Goal: Information Seeking & Learning: Learn about a topic

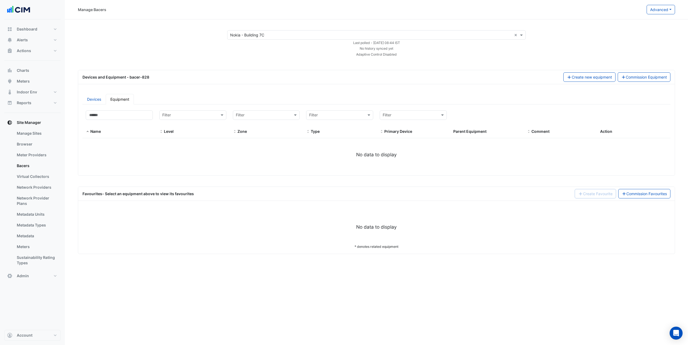
click at [181, 39] on div "× Nokia - Building 7C × Last polled - Tue 07-Oct-2025 08:44 IST No history sync…" at bounding box center [376, 43] width 610 height 27
click at [667, 12] on button "Advanced" at bounding box center [660, 9] width 28 height 9
click at [635, 45] on span "View bacer-828 configuration" at bounding box center [641, 44] width 52 height 5
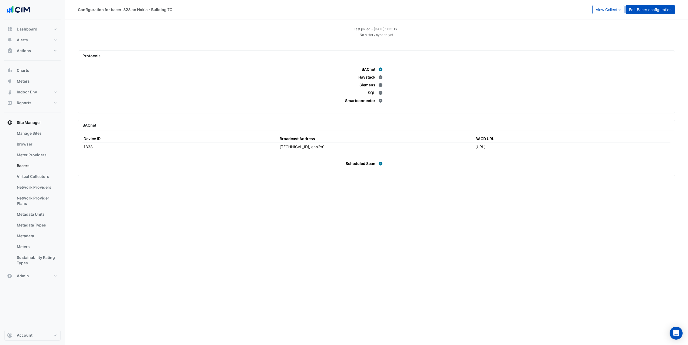
click at [634, 11] on span "Edit Bacer configuration" at bounding box center [650, 9] width 42 height 5
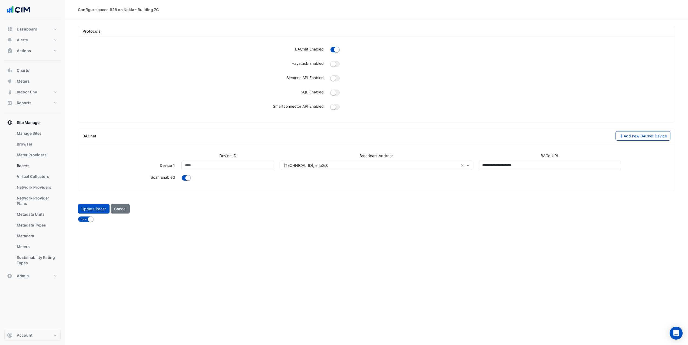
click at [328, 162] on div "10.145.139.63, enp2s0 ×" at bounding box center [377, 165] width 192 height 9
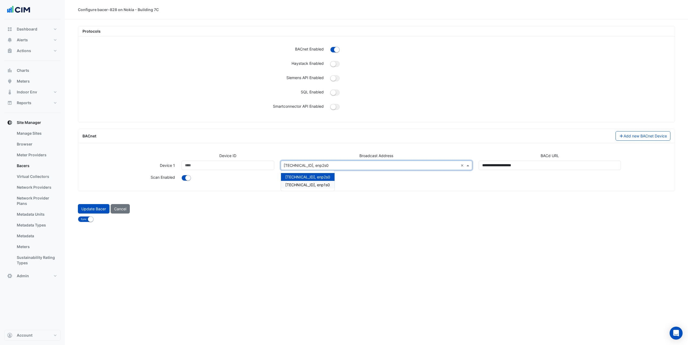
click at [315, 187] on div "10.110.210.255, enp1s0" at bounding box center [308, 185] width 54 height 8
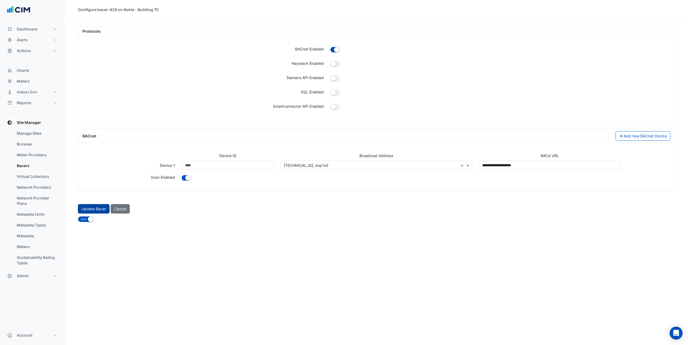
click at [99, 209] on button "Update Bacer" at bounding box center [94, 208] width 32 height 9
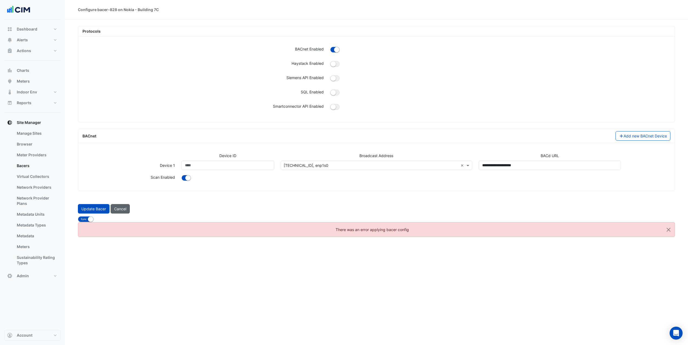
click at [122, 209] on button "Cancel" at bounding box center [120, 208] width 19 height 9
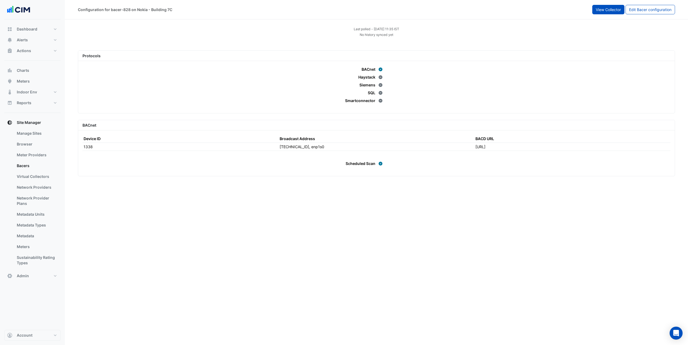
click at [604, 10] on span "View Collector" at bounding box center [607, 9] width 25 height 5
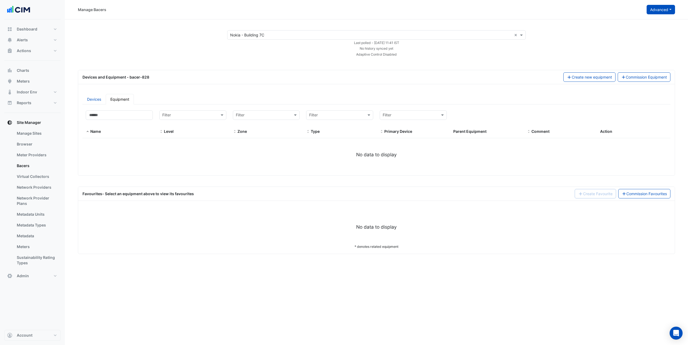
click at [657, 12] on button "Advanced" at bounding box center [660, 9] width 28 height 9
click at [642, 44] on span "View bacer-828 configuration" at bounding box center [641, 44] width 52 height 5
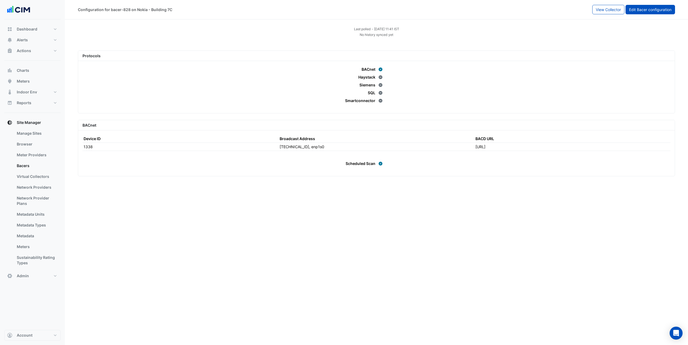
click at [635, 11] on span "Edit Bacer configuration" at bounding box center [650, 9] width 42 height 5
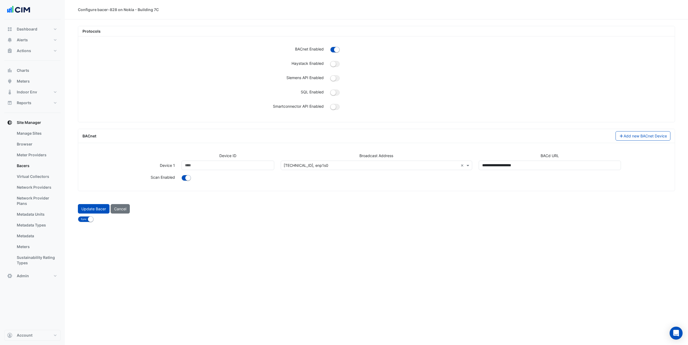
click at [123, 214] on div "Update Bacer Cancel" at bounding box center [376, 209] width 603 height 14
click at [123, 209] on button "Cancel" at bounding box center [120, 208] width 19 height 9
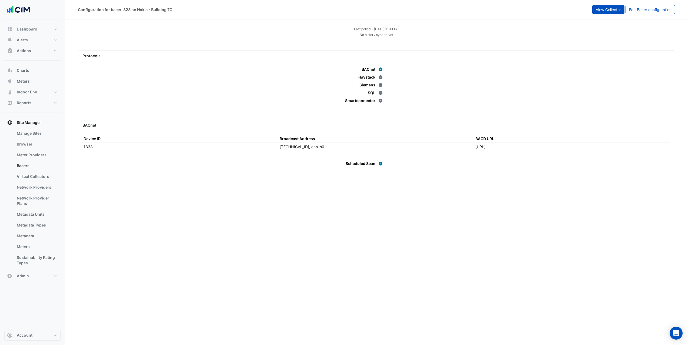
click at [609, 10] on span "View Collector" at bounding box center [607, 9] width 25 height 5
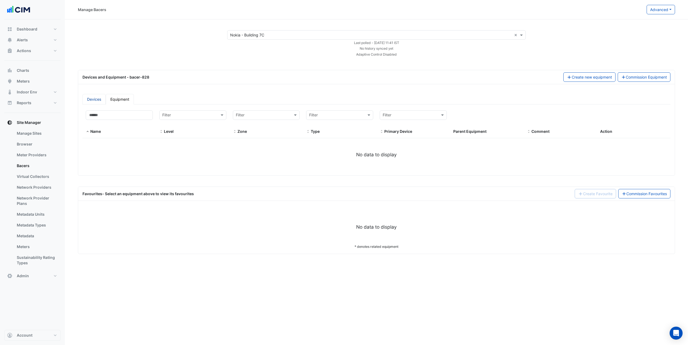
click at [89, 96] on link "Devices" at bounding box center [93, 99] width 23 height 11
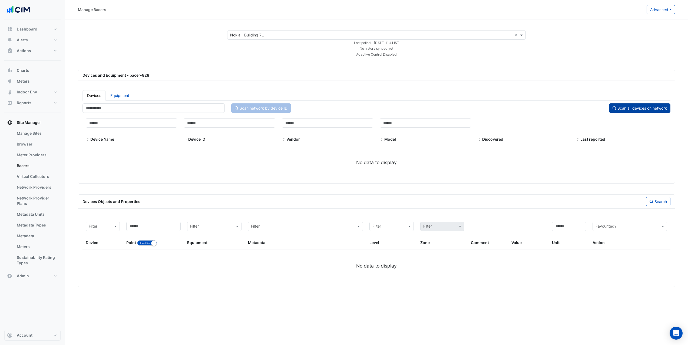
click at [633, 107] on button "Scan all devices on network" at bounding box center [639, 108] width 61 height 9
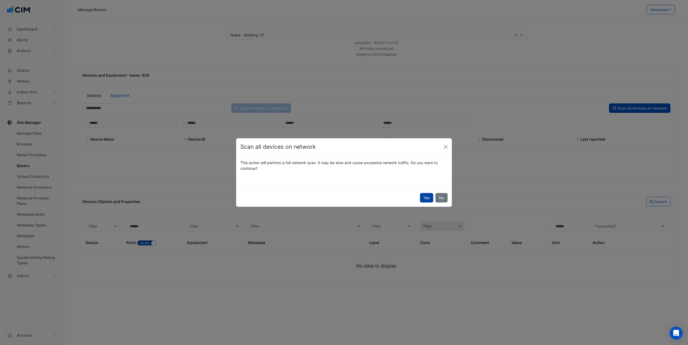
click at [426, 197] on button "Yes" at bounding box center [426, 197] width 13 height 9
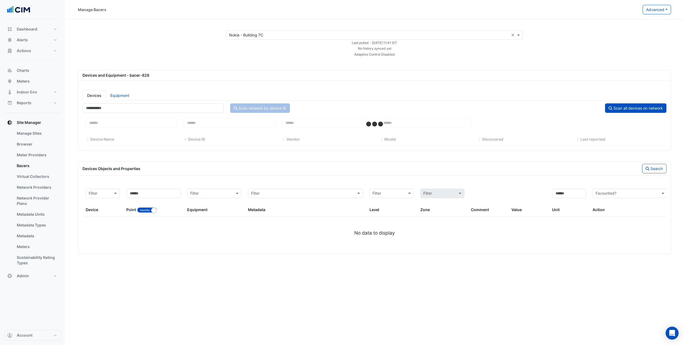
select select "***"
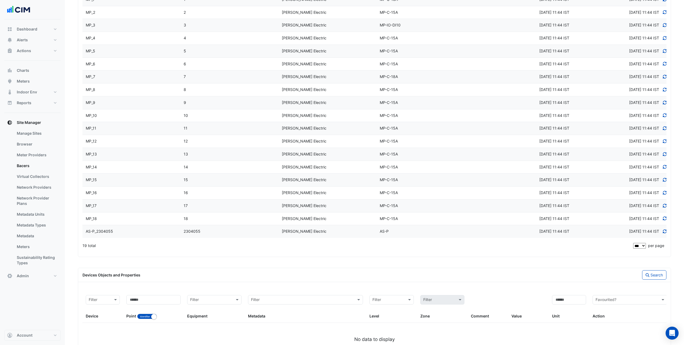
scroll to position [179, 0]
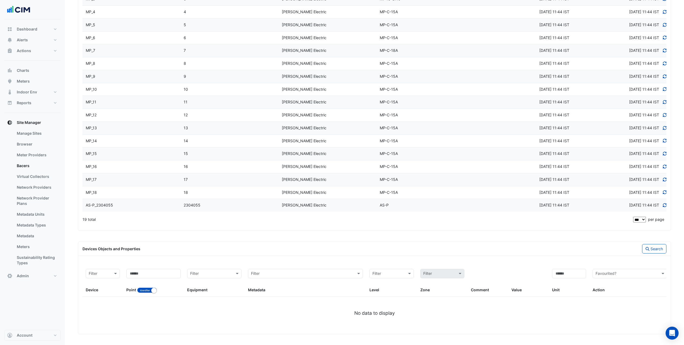
click at [252, 205] on div "2304055" at bounding box center [229, 205] width 98 height 6
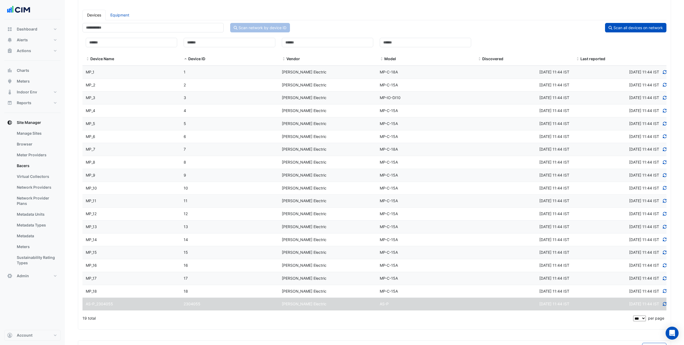
scroll to position [0, 0]
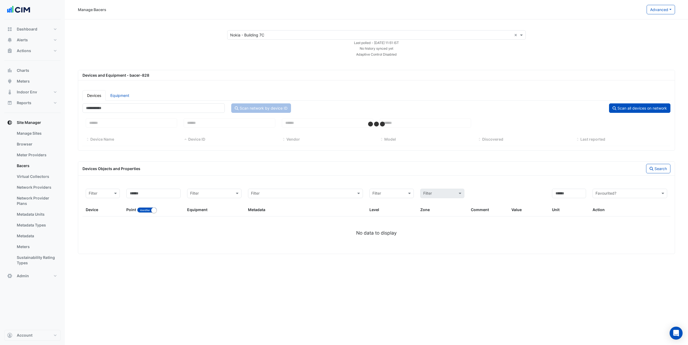
select select "***"
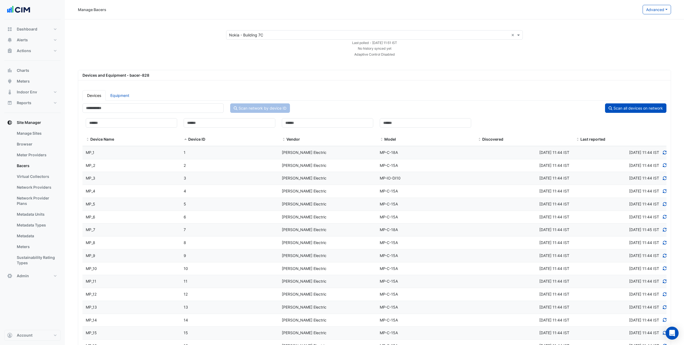
click at [216, 156] on datatable-body-cell "Device ID 1" at bounding box center [229, 152] width 98 height 13
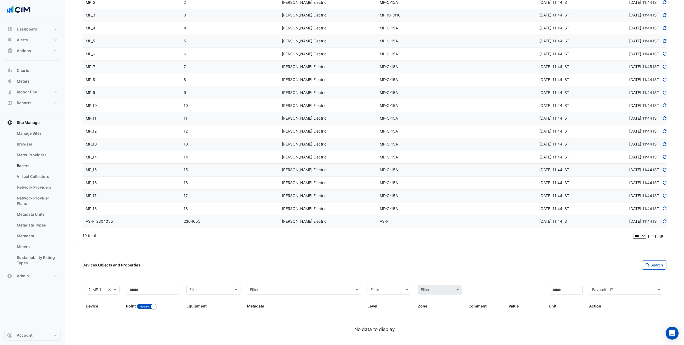
scroll to position [179, 0]
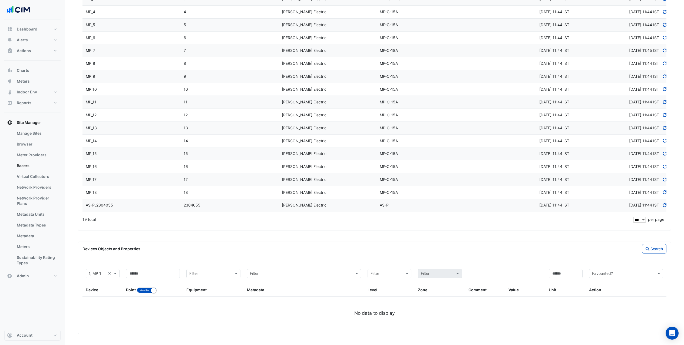
click at [182, 204] on div "2304055" at bounding box center [229, 205] width 98 height 6
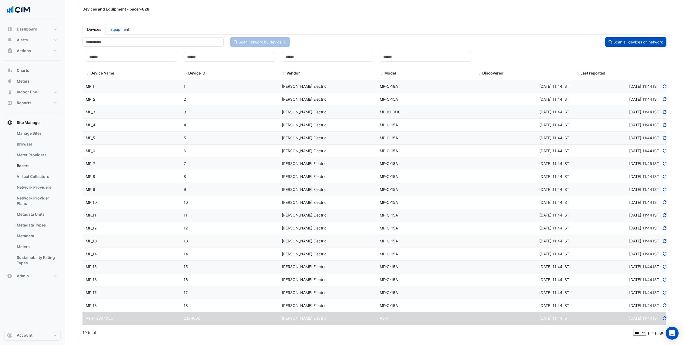
scroll to position [56, 0]
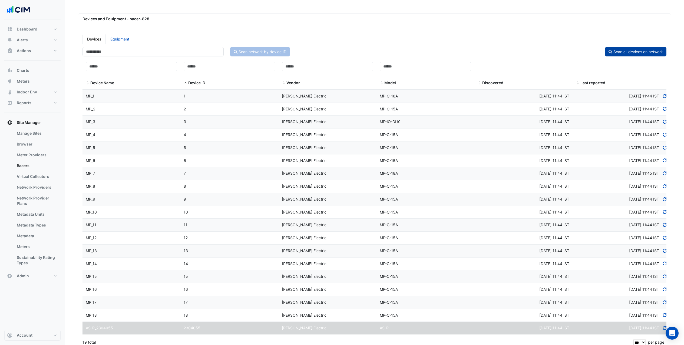
click at [619, 52] on button "Scan all devices on network" at bounding box center [635, 51] width 61 height 9
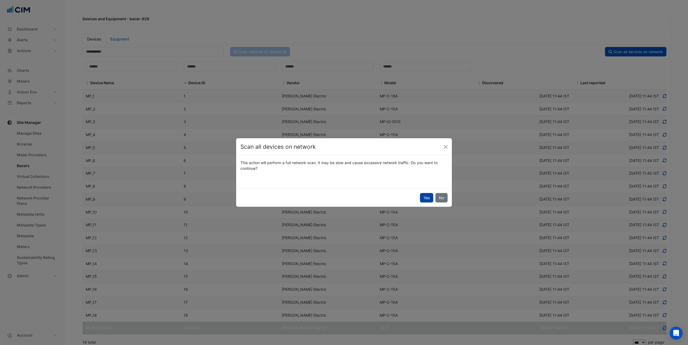
click at [422, 196] on button "Yes" at bounding box center [426, 197] width 13 height 9
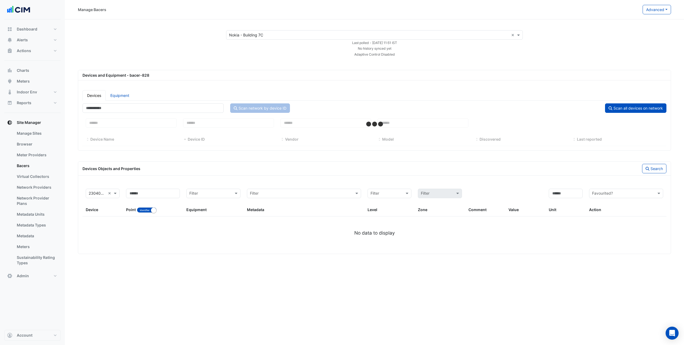
scroll to position [0, 0]
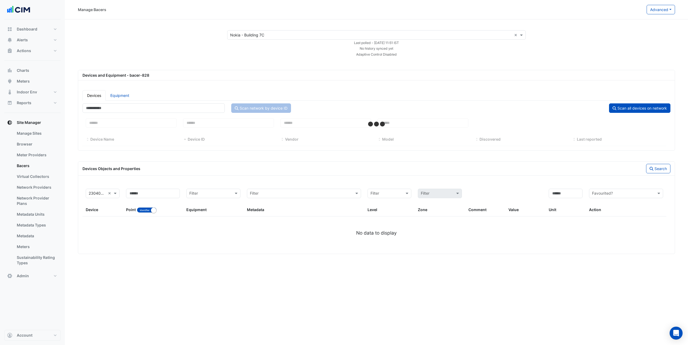
select select "***"
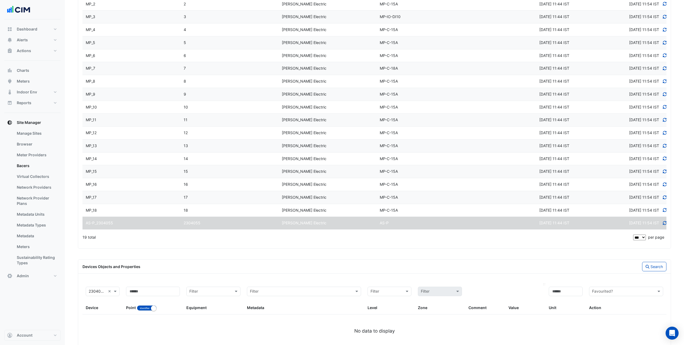
scroll to position [179, 0]
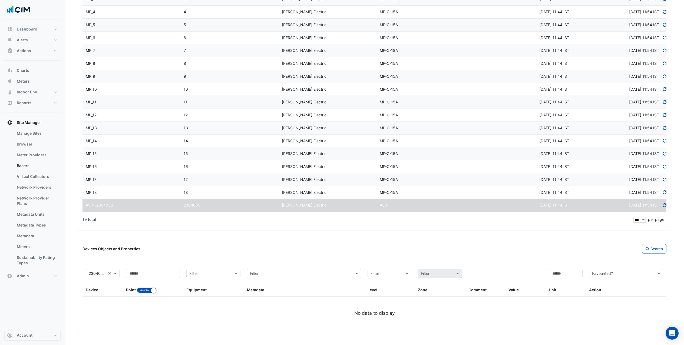
click at [439, 194] on div "MP-C-15A" at bounding box center [425, 193] width 98 height 6
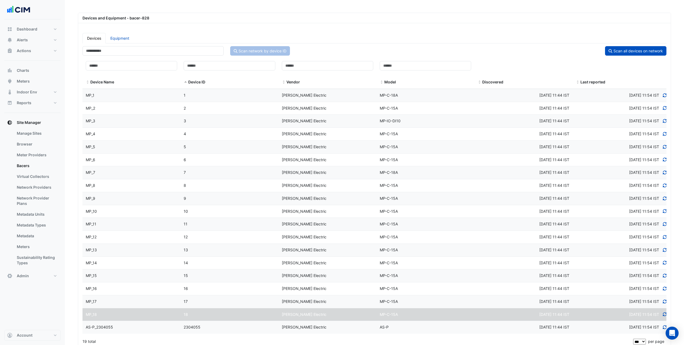
scroll to position [57, 0]
click at [419, 97] on div "MP-C-18A" at bounding box center [425, 96] width 98 height 6
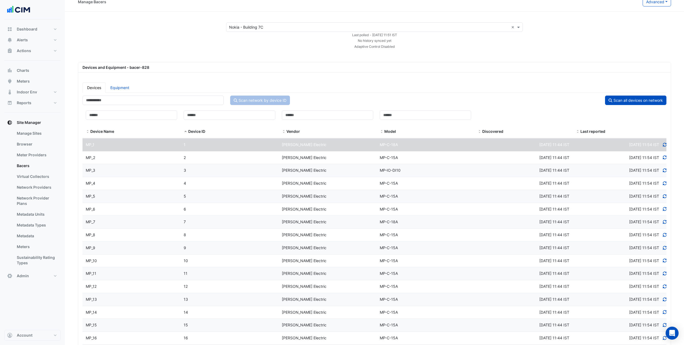
scroll to position [0, 0]
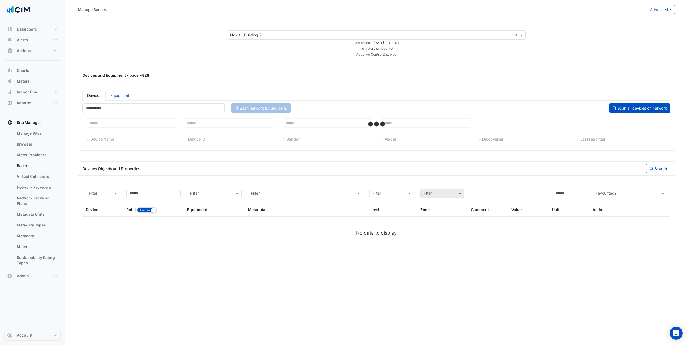
select select "***"
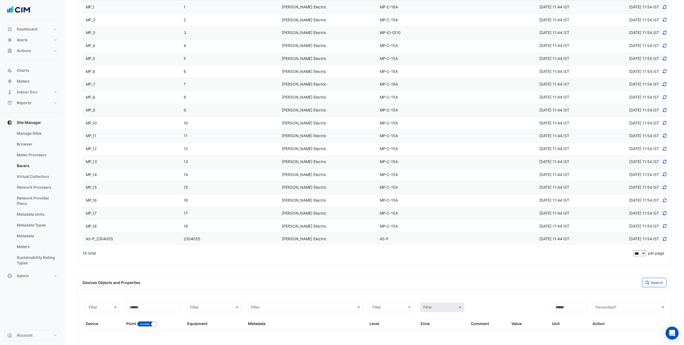
scroll to position [179, 0]
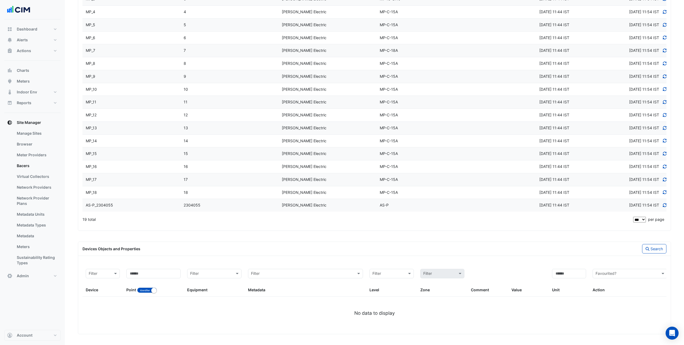
click at [539, 203] on span "[DATE] 11:44 IST" at bounding box center [554, 205] width 30 height 5
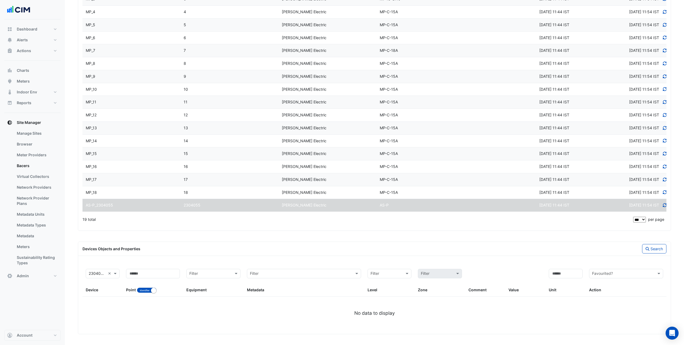
click at [664, 205] on icon at bounding box center [664, 206] width 5 height 4
click at [597, 192] on div "Tue 07-Oct-2025 11:54 IST" at bounding box center [617, 193] width 97 height 6
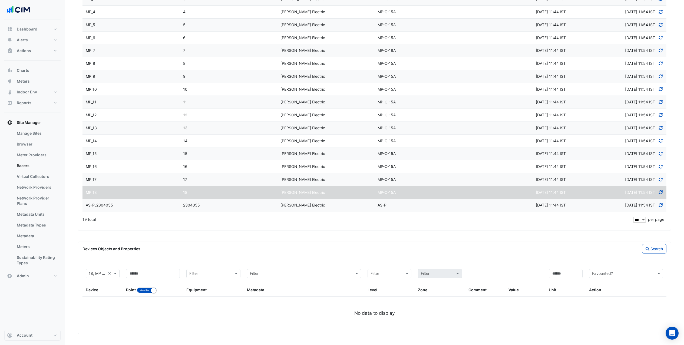
click at [659, 193] on icon at bounding box center [660, 193] width 4 height 4
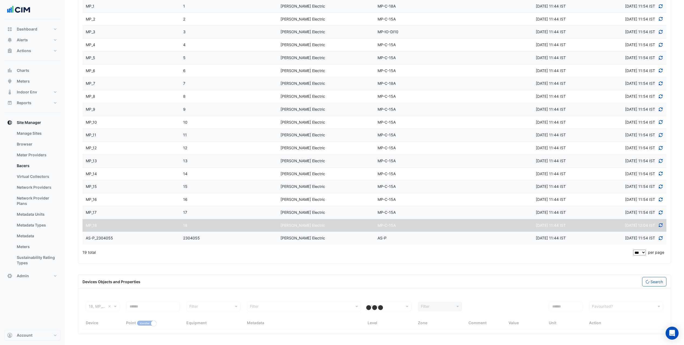
select select "***"
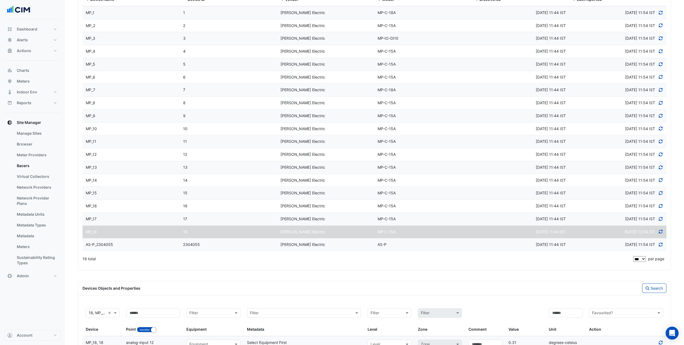
scroll to position [146, 0]
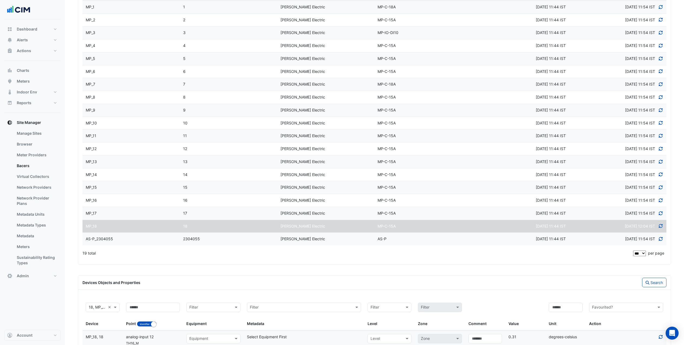
click at [659, 240] on icon at bounding box center [660, 239] width 5 height 4
click at [642, 238] on span "Tue 07-Oct-2025 11:54 IST" at bounding box center [640, 239] width 30 height 5
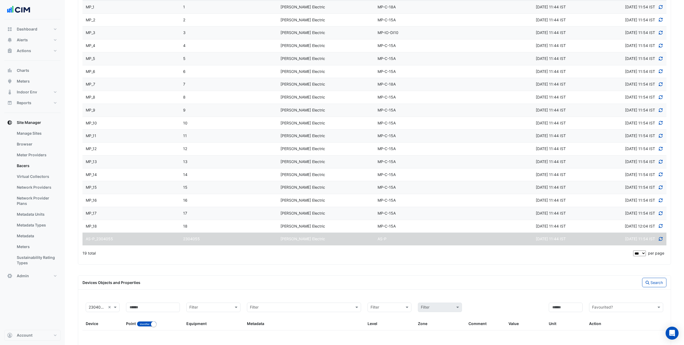
click at [660, 238] on icon at bounding box center [660, 239] width 4 height 4
click at [661, 214] on icon at bounding box center [660, 214] width 5 height 4
click at [660, 200] on icon at bounding box center [660, 201] width 5 height 4
click at [660, 187] on icon at bounding box center [660, 188] width 5 height 4
click at [661, 176] on icon at bounding box center [660, 175] width 4 height 4
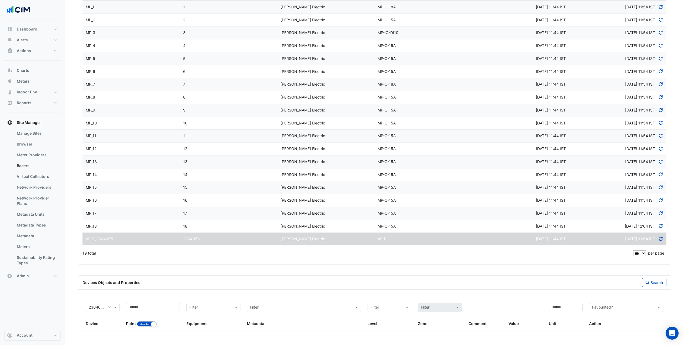
click at [661, 163] on icon at bounding box center [660, 162] width 4 height 4
click at [662, 148] on icon at bounding box center [660, 149] width 5 height 4
click at [661, 135] on icon at bounding box center [660, 136] width 5 height 4
click at [661, 124] on icon at bounding box center [660, 123] width 5 height 4
click at [662, 109] on icon at bounding box center [660, 110] width 4 height 4
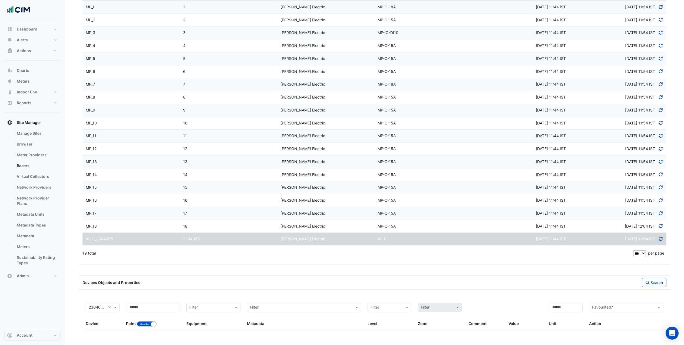
click at [661, 98] on icon at bounding box center [660, 97] width 5 height 4
click at [662, 84] on icon at bounding box center [660, 84] width 5 height 4
click at [661, 71] on icon at bounding box center [660, 71] width 4 height 4
click at [662, 58] on icon at bounding box center [660, 59] width 5 height 4
click at [660, 46] on icon at bounding box center [660, 46] width 5 height 4
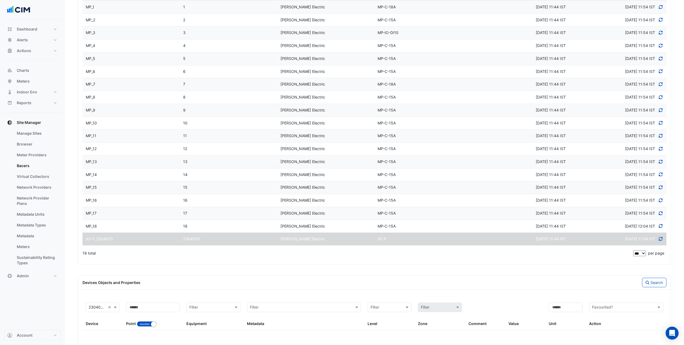
click at [661, 35] on div "Tue 07-Oct-2025 11:54 IST" at bounding box center [644, 33] width 38 height 6
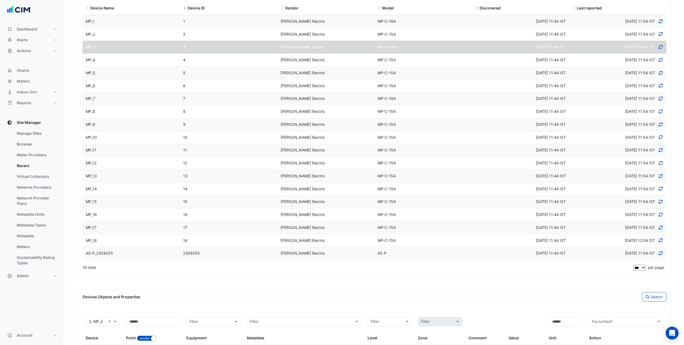
scroll to position [110, 0]
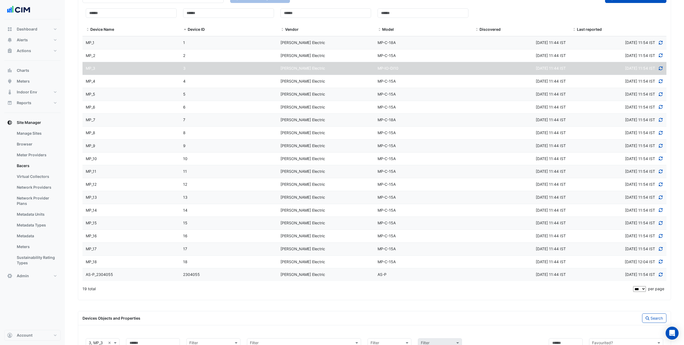
click at [662, 56] on icon at bounding box center [660, 56] width 4 height 4
click at [660, 43] on icon at bounding box center [660, 43] width 5 height 4
click at [663, 68] on div "Tue 07-Oct-2025 11:54 IST" at bounding box center [617, 68] width 97 height 6
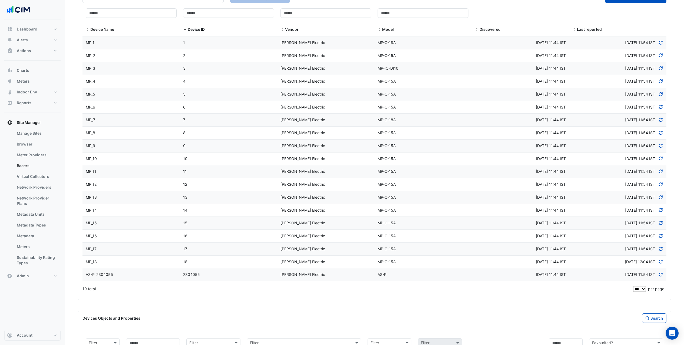
click at [660, 67] on icon at bounding box center [660, 68] width 5 height 4
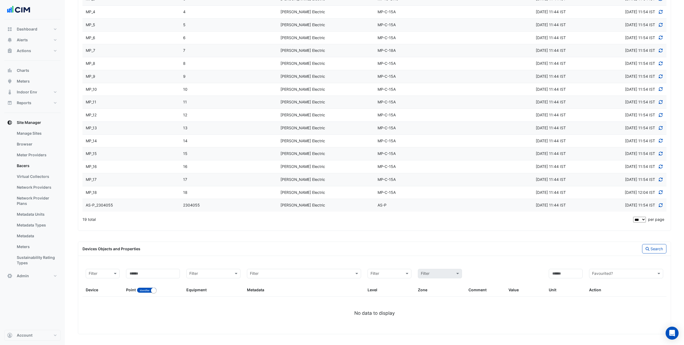
click at [642, 206] on span "Tue 07-Oct-2025 11:54 IST" at bounding box center [640, 205] width 30 height 5
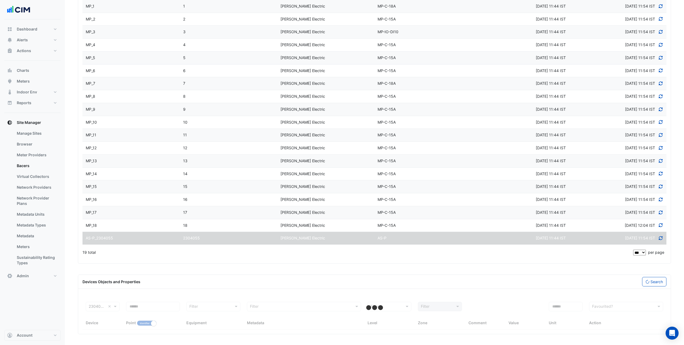
scroll to position [179, 0]
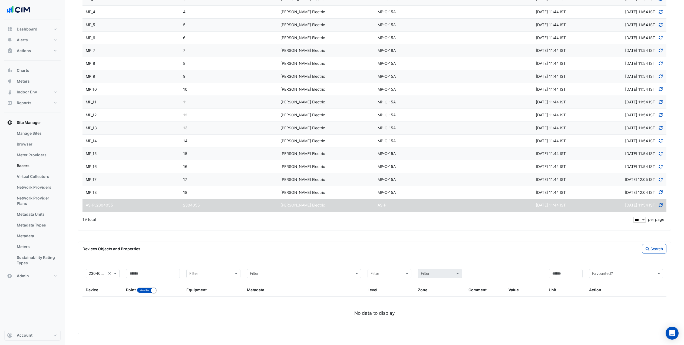
click at [651, 180] on span "Tue 07-Oct-2025 12:05 IST" at bounding box center [639, 179] width 30 height 5
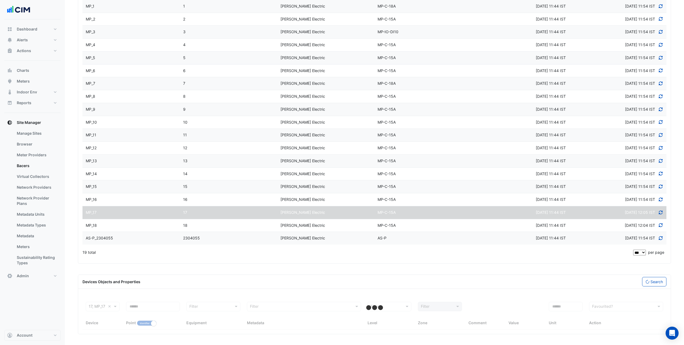
select select "***"
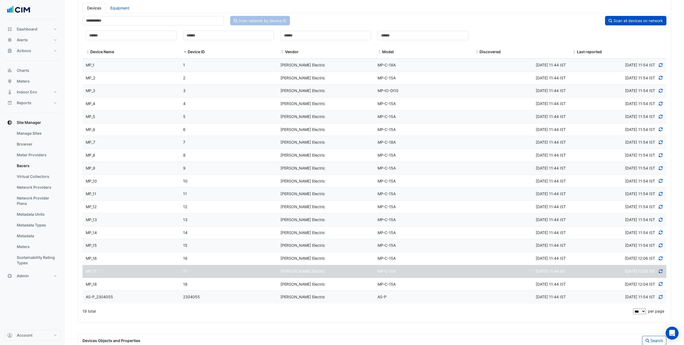
scroll to position [0, 0]
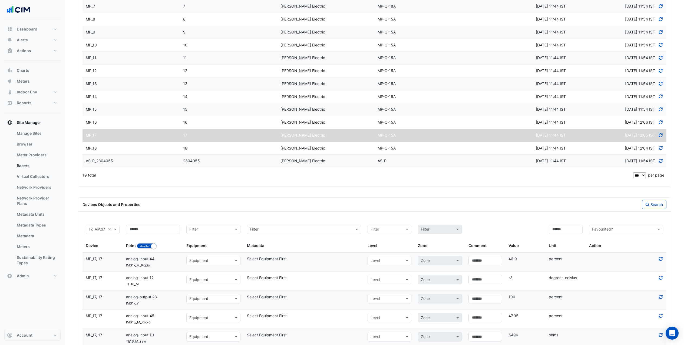
click at [638, 125] on div "Tue 07-Oct-2025 12:06 IST" at bounding box center [643, 122] width 38 height 6
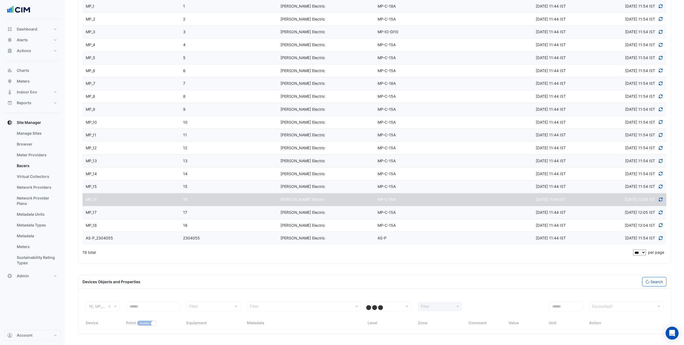
scroll to position [224, 0]
select select "***"
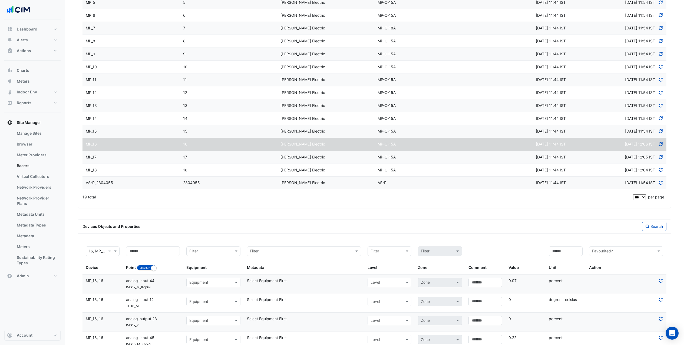
scroll to position [196, 0]
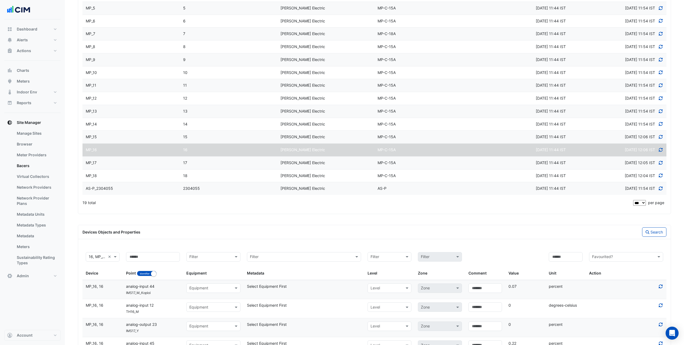
click at [640, 135] on span "Tue 07-Oct-2025 12:06 IST" at bounding box center [639, 137] width 30 height 5
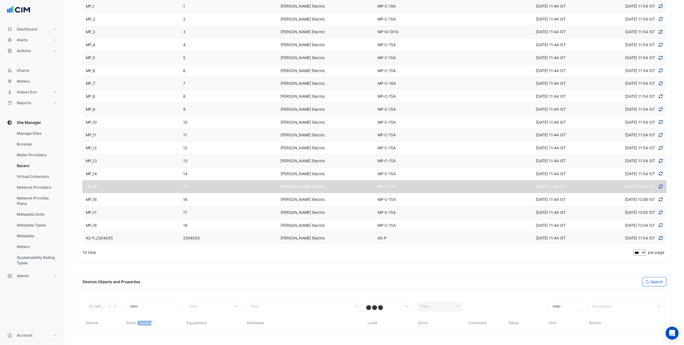
select select "***"
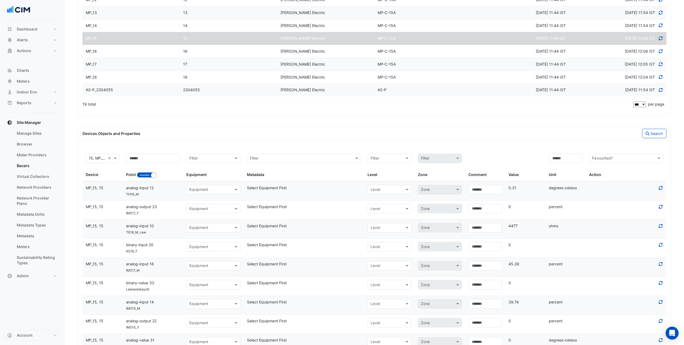
scroll to position [126, 0]
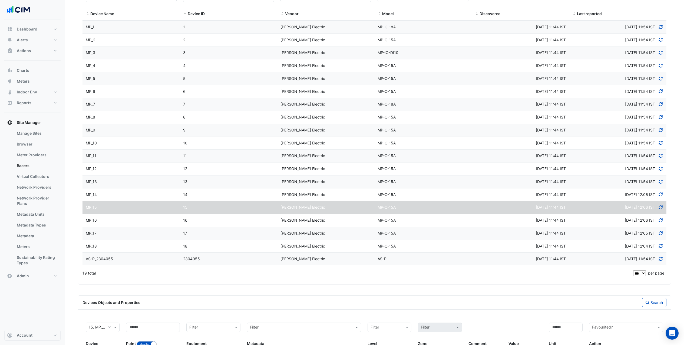
click at [662, 195] on icon at bounding box center [660, 195] width 5 height 4
click at [645, 193] on span "Tue 07-Oct-2025 12:06 IST" at bounding box center [639, 194] width 30 height 5
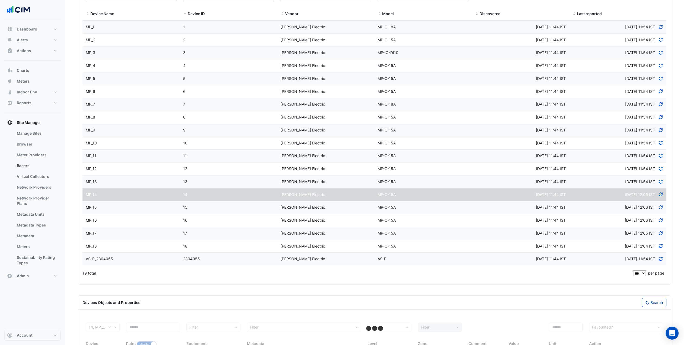
select select "***"
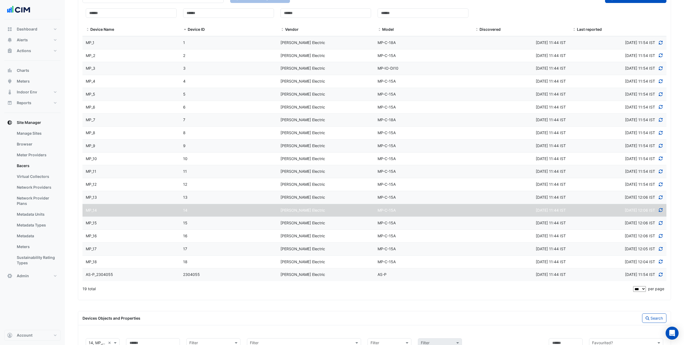
scroll to position [110, 0]
click at [547, 199] on span "Tue 07-Oct-2025 11:44 IST" at bounding box center [550, 197] width 30 height 5
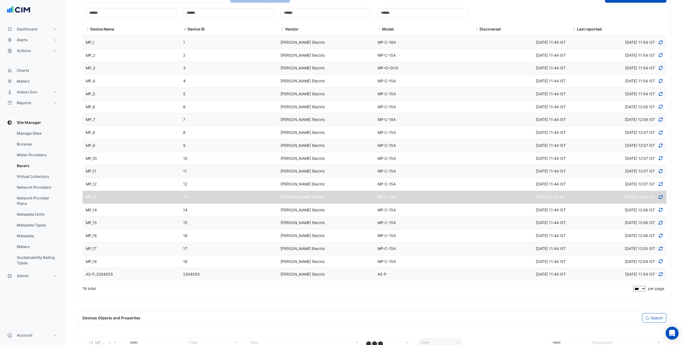
select select "***"
click at [587, 187] on div "Tue 07-Oct-2025 12:07 IST" at bounding box center [617, 184] width 97 height 6
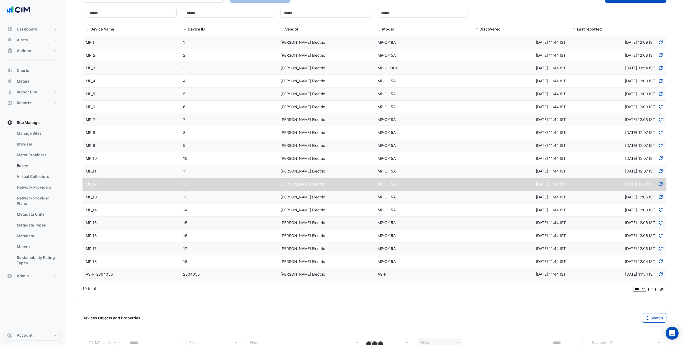
select select "***"
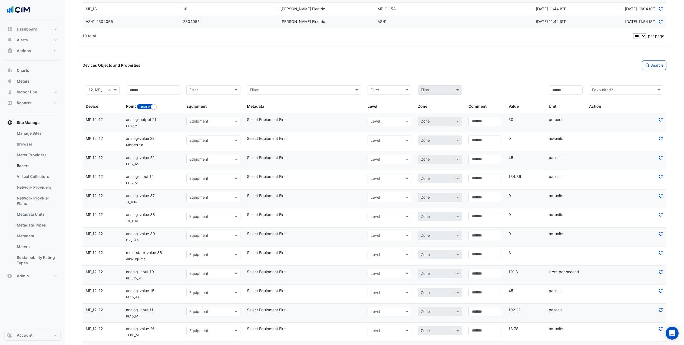
scroll to position [0, 0]
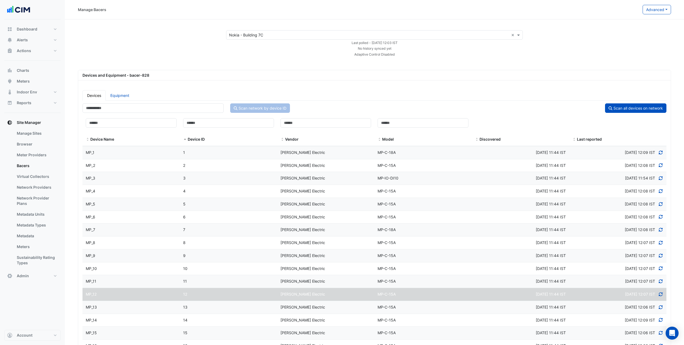
click at [625, 155] on div "Tue 07-Oct-2025 12:09 IST" at bounding box center [643, 153] width 38 height 6
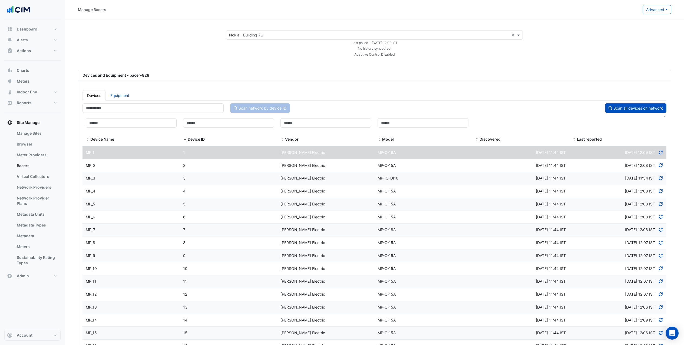
select select "***"
click at [600, 168] on div "Tue 07-Oct-2025 12:08 IST" at bounding box center [617, 166] width 97 height 6
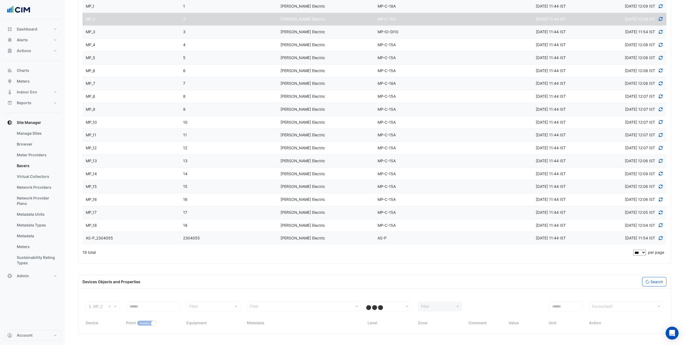
select select "***"
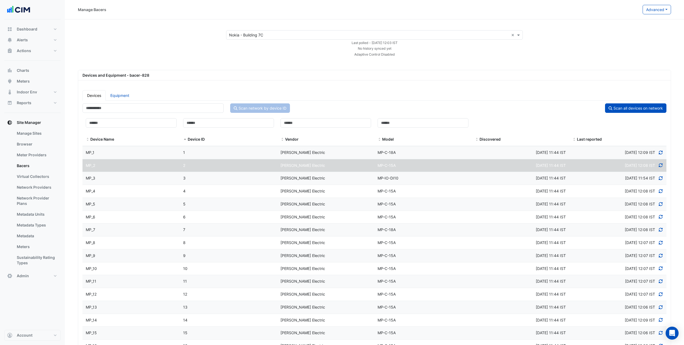
click at [584, 179] on div "Tue 07-Oct-2025 11:54 IST" at bounding box center [617, 178] width 97 height 6
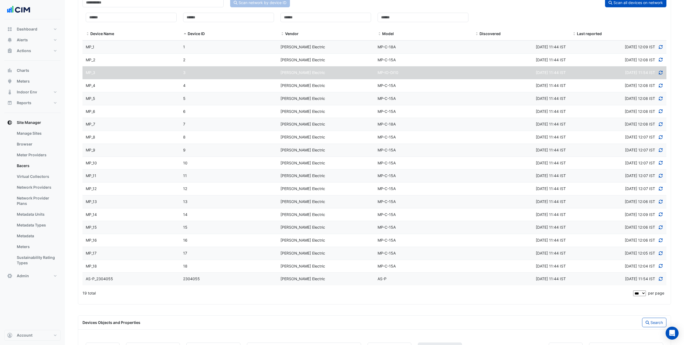
scroll to position [105, 0]
click at [595, 86] on div "Tue 07-Oct-2025 12:08 IST" at bounding box center [617, 86] width 97 height 6
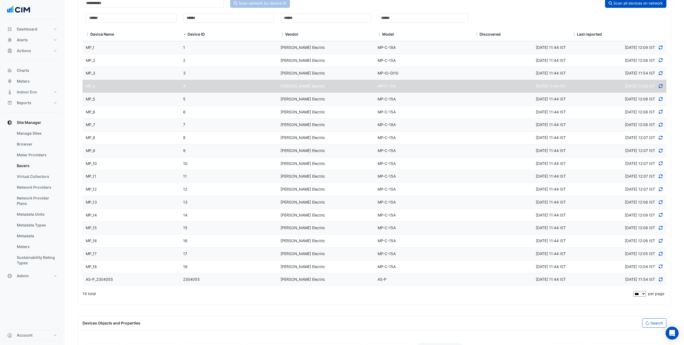
select select "***"
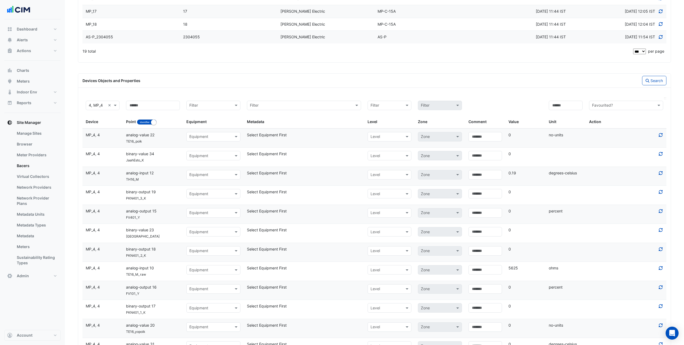
scroll to position [0, 0]
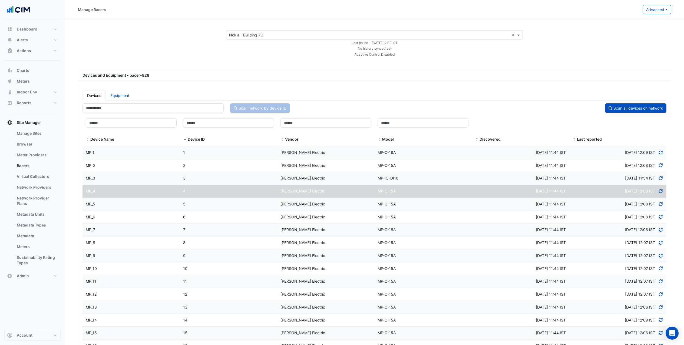
click at [605, 205] on div "Tue 07-Oct-2025 12:08 IST" at bounding box center [617, 204] width 97 height 6
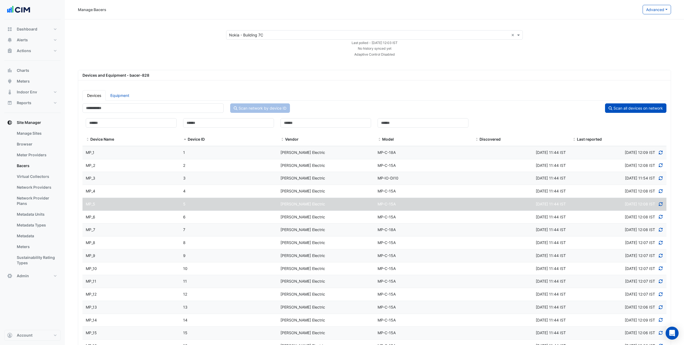
select select "***"
click at [600, 217] on div "Tue 07-Oct-2025 12:08 IST" at bounding box center [617, 217] width 97 height 6
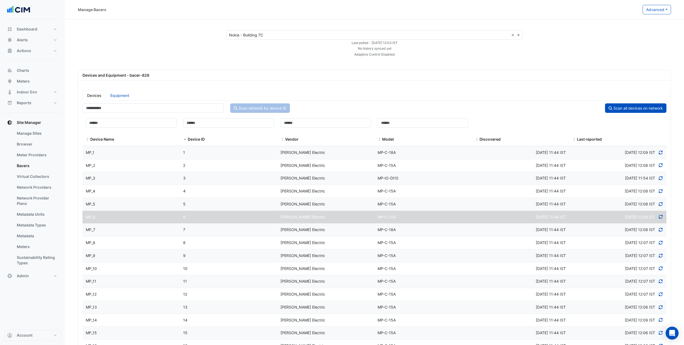
select select "***"
click at [660, 179] on icon at bounding box center [660, 178] width 5 height 4
click at [625, 177] on span "Tue 07-Oct-2025 11:54 IST" at bounding box center [640, 178] width 30 height 5
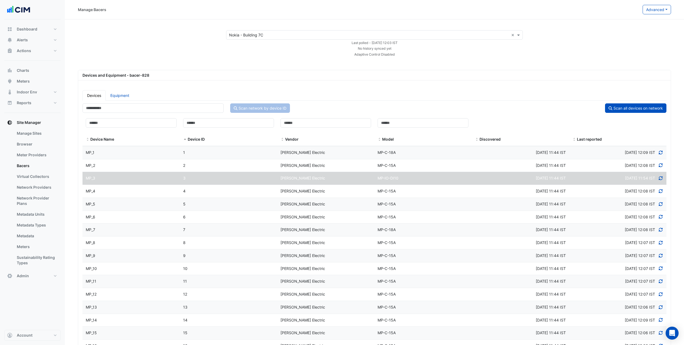
scroll to position [1, 0]
click at [450, 182] on datatable-body-cell "Model MP-IO-DI10" at bounding box center [422, 177] width 97 height 13
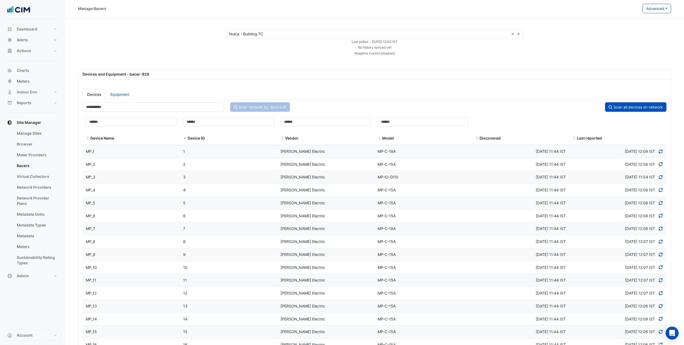
click at [445, 174] on div "MP-IO-DI10" at bounding box center [422, 177] width 97 height 6
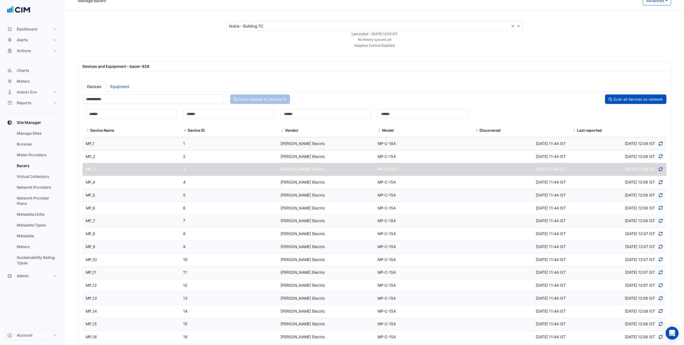
scroll to position [179, 0]
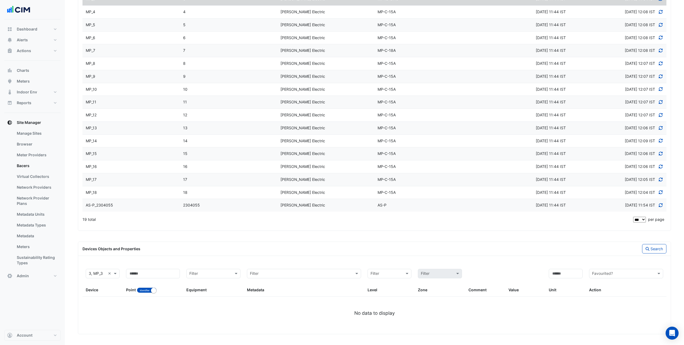
click at [396, 206] on div "AS-P" at bounding box center [422, 205] width 97 height 6
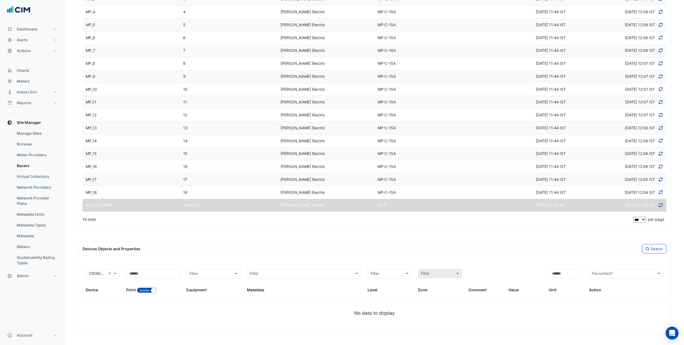
click at [661, 205] on icon at bounding box center [660, 206] width 5 height 4
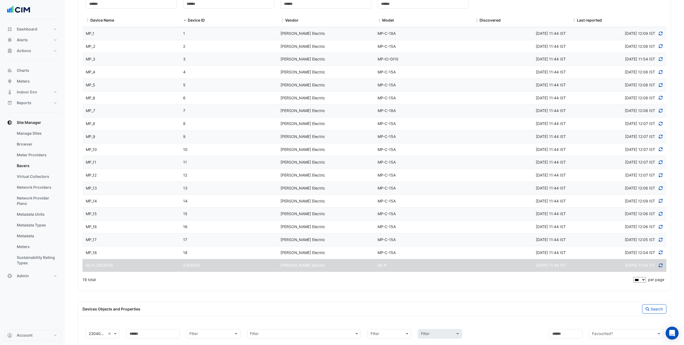
scroll to position [89, 0]
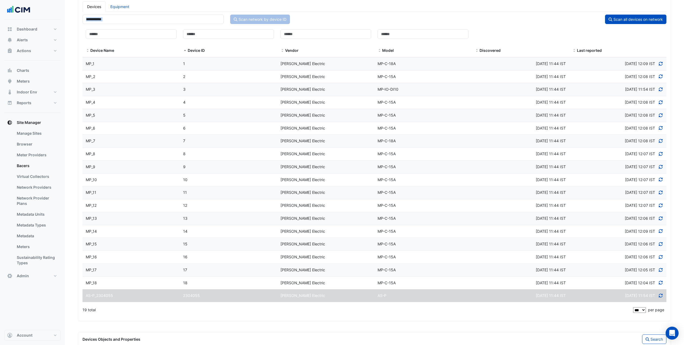
drag, startPoint x: 566, startPoint y: 14, endPoint x: 563, endPoint y: 20, distance: 7.3
click at [566, 18] on div "Devices Equipment Scan network by device ID Scan all devices on network Filter …" at bounding box center [374, 159] width 590 height 316
click at [473, 48] on div "Device Name Device ID Vendor Model Discovered Last reported" at bounding box center [374, 41] width 584 height 31
click at [127, 6] on link "Equipment" at bounding box center [120, 6] width 28 height 11
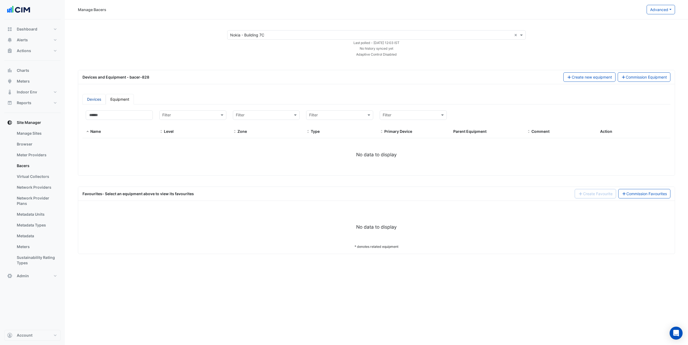
click at [95, 98] on link "Devices" at bounding box center [93, 99] width 23 height 11
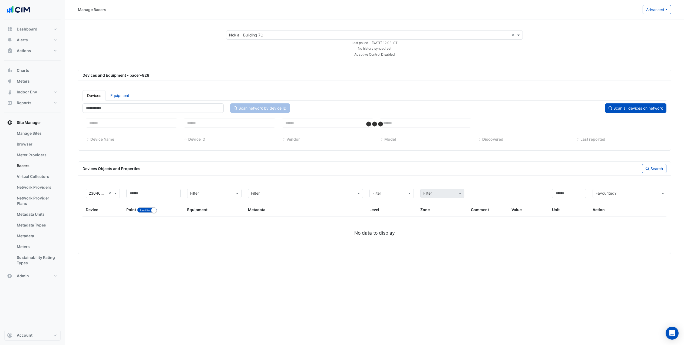
select select "***"
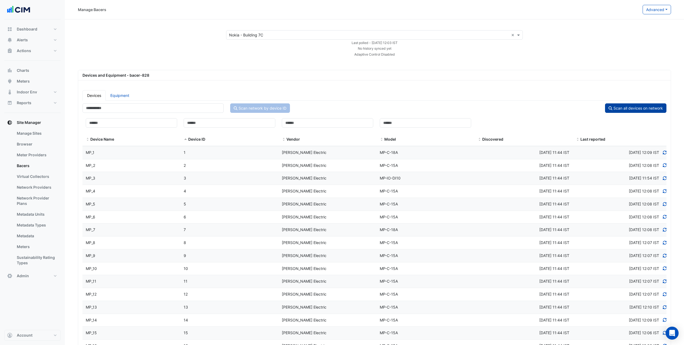
click at [646, 109] on button "Scan all devices on network" at bounding box center [635, 108] width 61 height 9
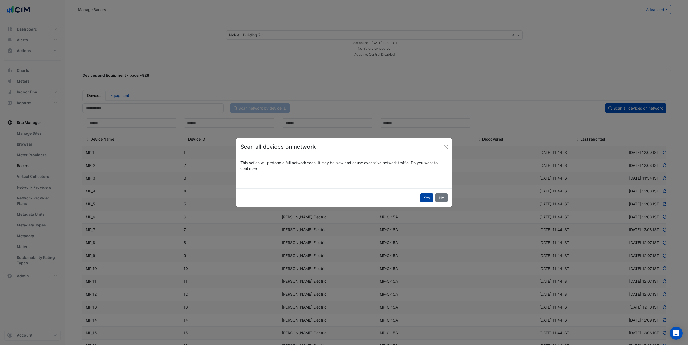
click at [426, 199] on button "Yes" at bounding box center [426, 197] width 13 height 9
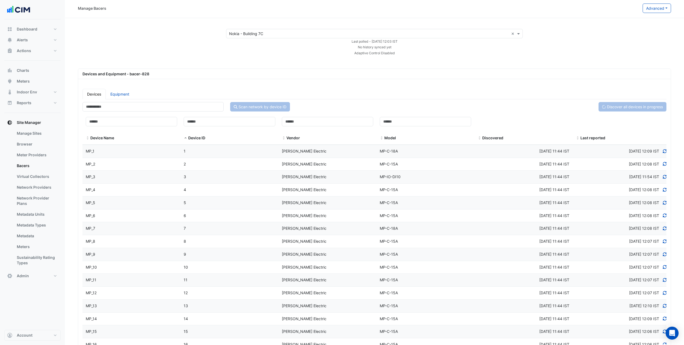
scroll to position [179, 0]
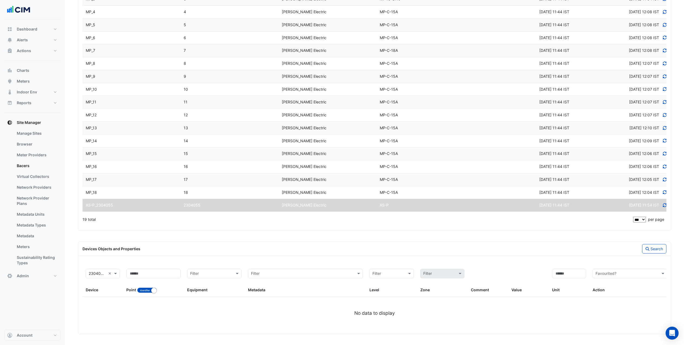
select select "***"
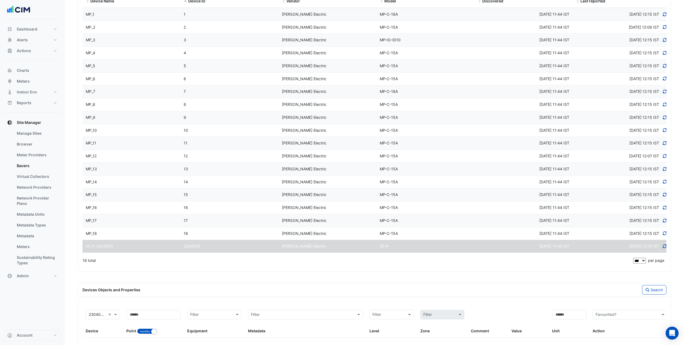
scroll to position [75, 0]
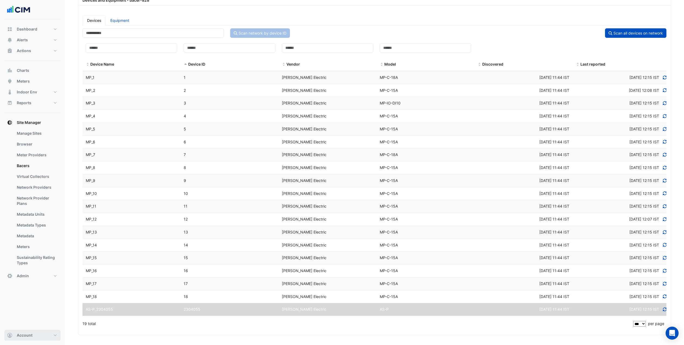
click at [51, 337] on button "Account" at bounding box center [32, 335] width 56 height 11
click at [42, 326] on link "Sign Out" at bounding box center [32, 321] width 51 height 11
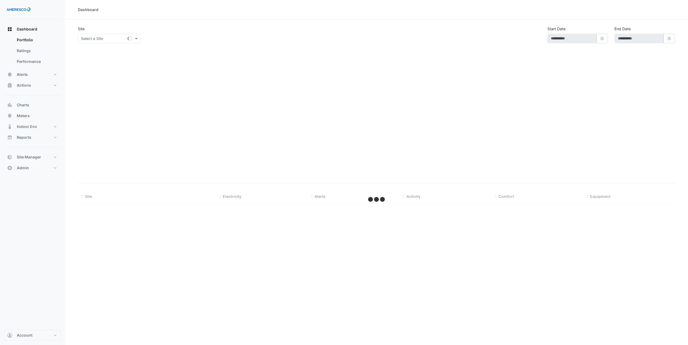
type input "**********"
select select "***"
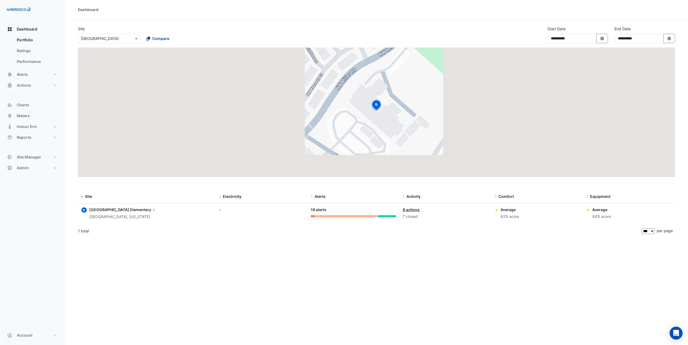
click at [148, 38] on icon at bounding box center [148, 39] width 4 height 4
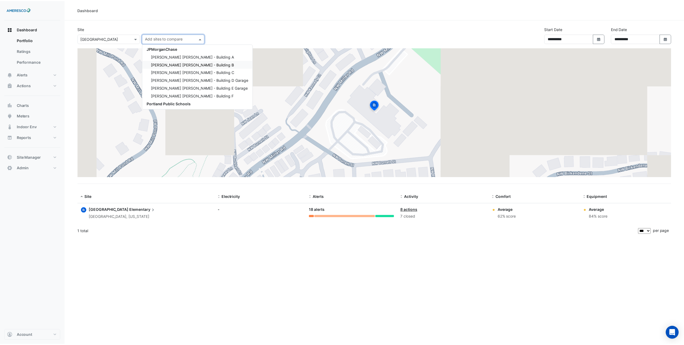
scroll to position [2, 0]
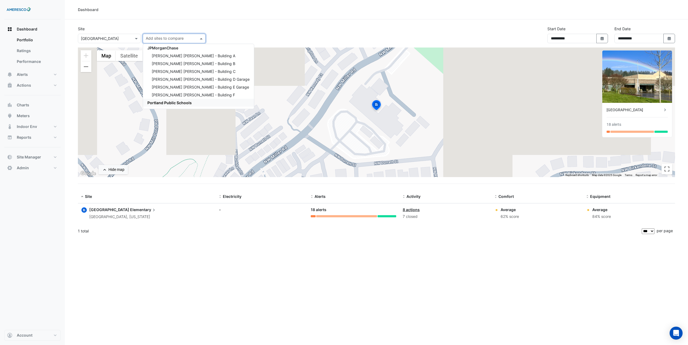
click at [176, 102] on span "Portland Public Schools" at bounding box center [169, 103] width 44 height 5
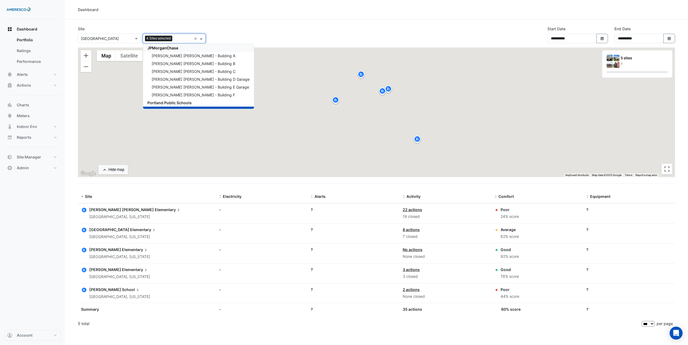
click at [230, 29] on div "**********" at bounding box center [376, 37] width 603 height 22
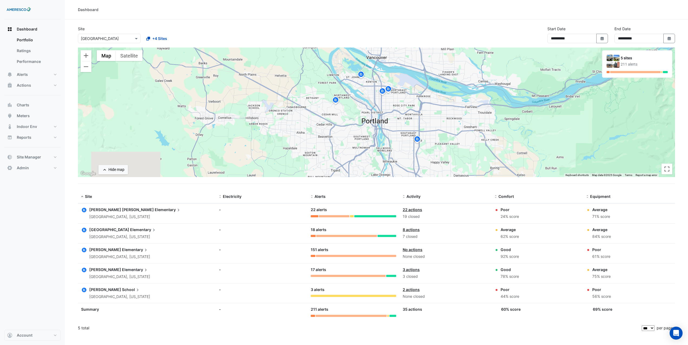
click at [512, 38] on div "**********" at bounding box center [376, 37] width 603 height 22
click at [38, 60] on link "Performance" at bounding box center [36, 61] width 48 height 11
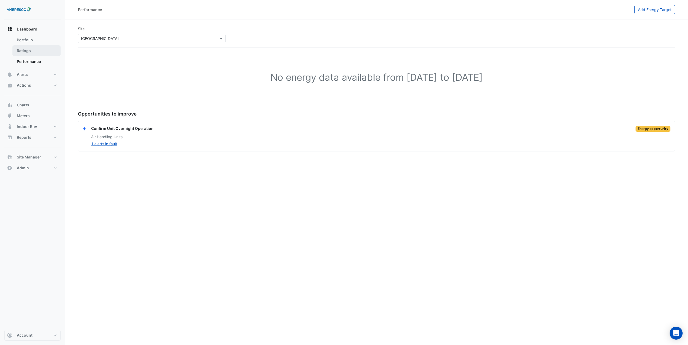
click at [36, 53] on link "Ratings" at bounding box center [36, 50] width 48 height 11
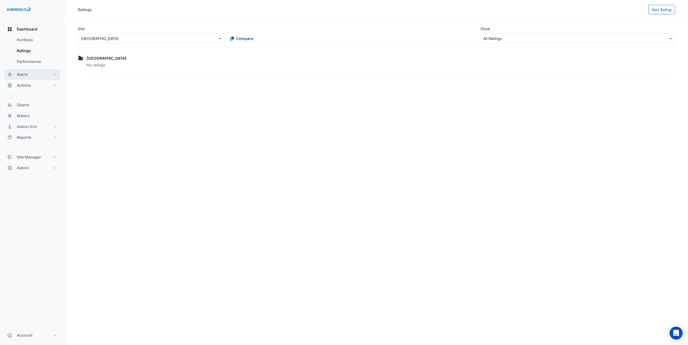
click at [34, 79] on button "Alerts" at bounding box center [32, 74] width 56 height 11
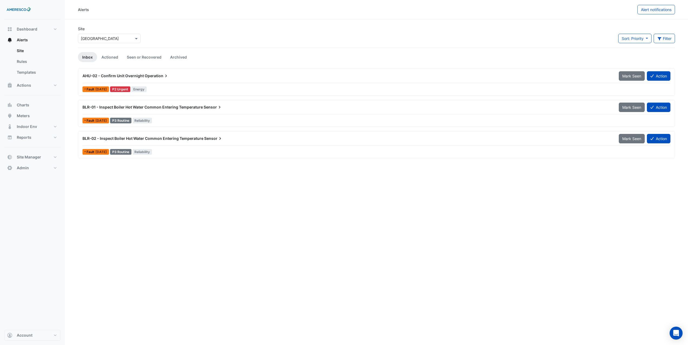
click at [159, 75] on span "Operation" at bounding box center [157, 75] width 24 height 5
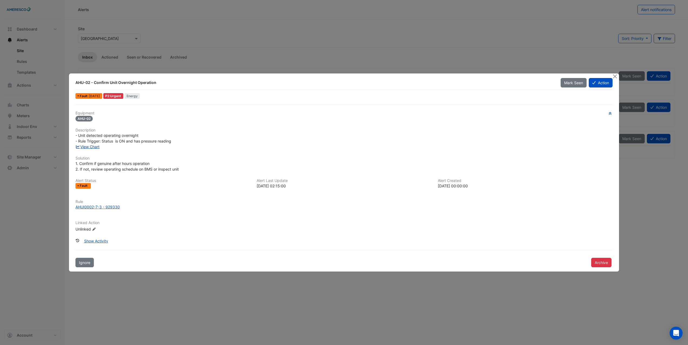
click at [88, 147] on link "View Chart" at bounding box center [87, 147] width 24 height 5
click at [616, 78] on button "Close" at bounding box center [615, 77] width 6 height 6
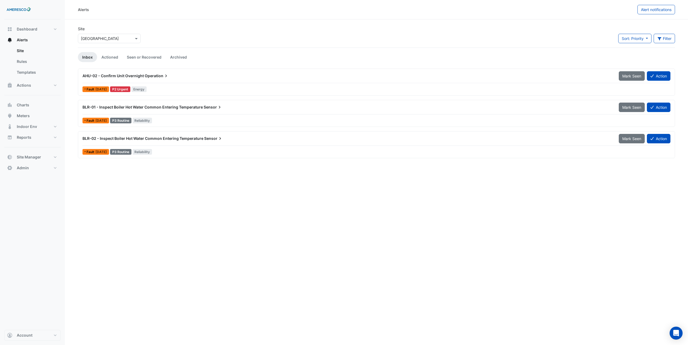
click at [201, 116] on div "BLR-01 - Inspect Boiler Hot Water Common Entering Temperature Sensor Mark Seen …" at bounding box center [376, 113] width 592 height 22
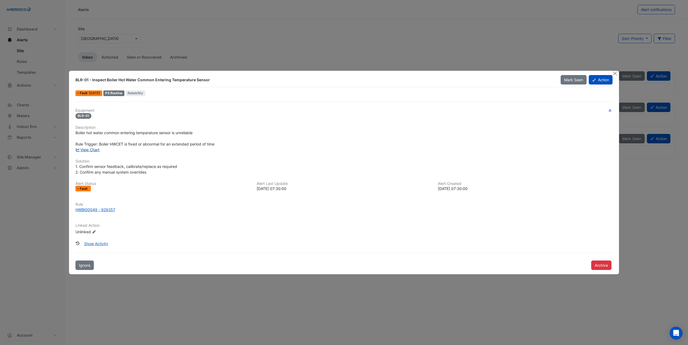
click at [98, 150] on link "View Chart" at bounding box center [87, 150] width 24 height 5
click at [614, 73] on button "Close" at bounding box center [615, 74] width 6 height 6
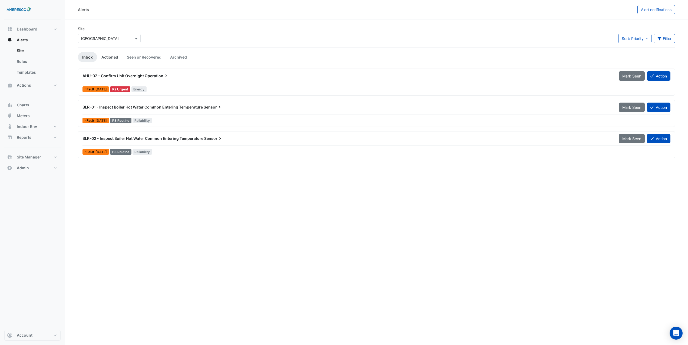
click at [106, 59] on link "Actioned" at bounding box center [109, 57] width 25 height 10
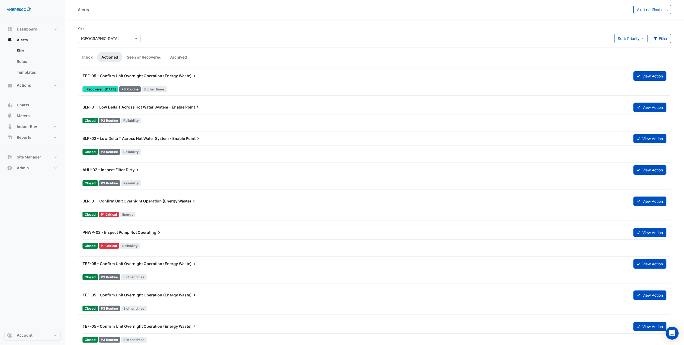
click at [162, 117] on div "Closed P3 Routine Reliability" at bounding box center [374, 121] width 585 height 8
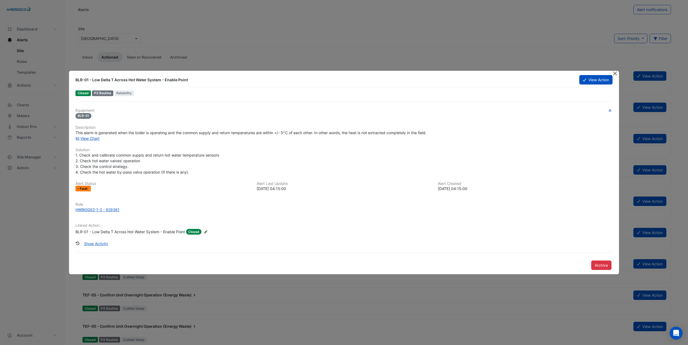
click at [615, 76] on button "Close" at bounding box center [615, 74] width 6 height 6
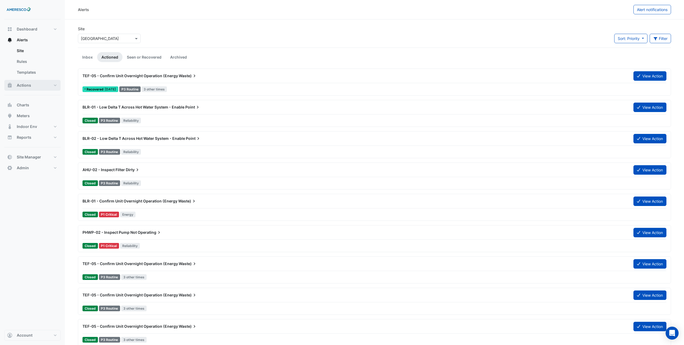
click at [31, 88] on button "Actions" at bounding box center [32, 85] width 56 height 11
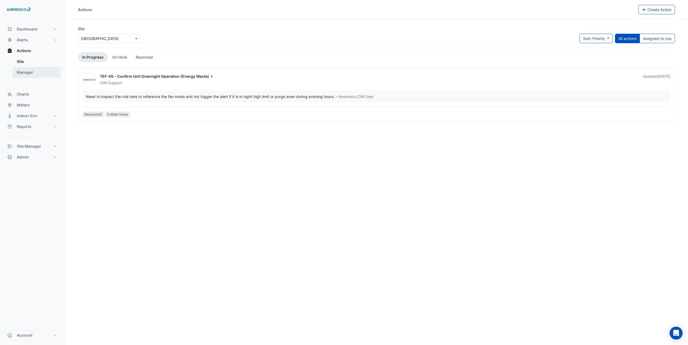
click at [41, 73] on link "Manager" at bounding box center [36, 72] width 48 height 11
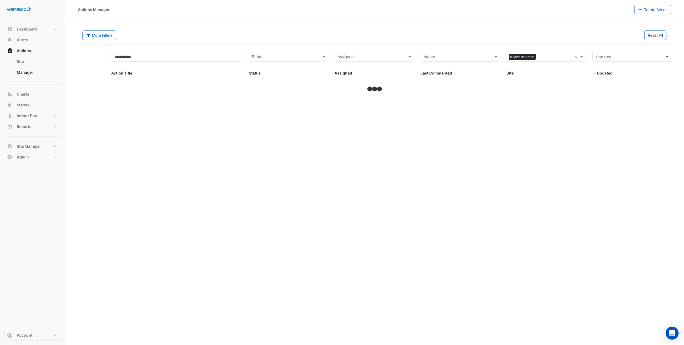
select select "***"
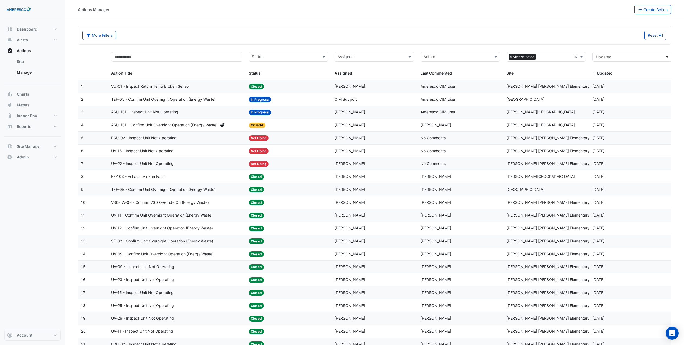
click at [226, 190] on div "TEF-05 - Confirm Unit Overnight Operation (Energy Waste)" at bounding box center [176, 190] width 131 height 6
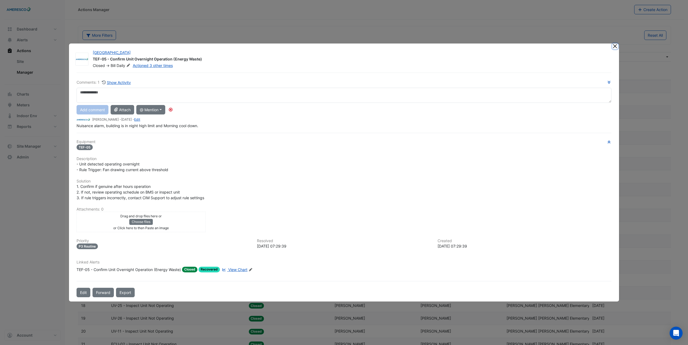
click at [615, 47] on button "Close" at bounding box center [615, 47] width 6 height 6
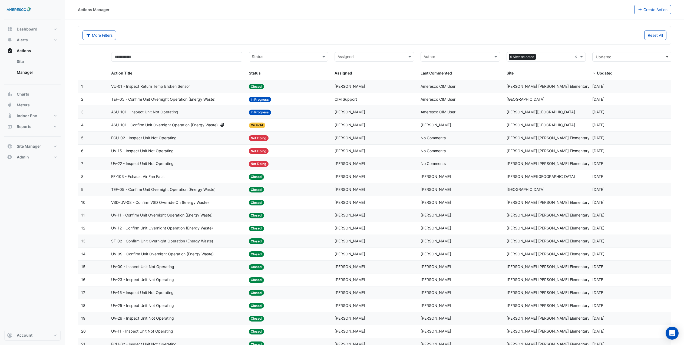
click at [182, 98] on span "TEF-05 - Confirm Unit Overnight Operation (Energy Waste)" at bounding box center [163, 99] width 104 height 6
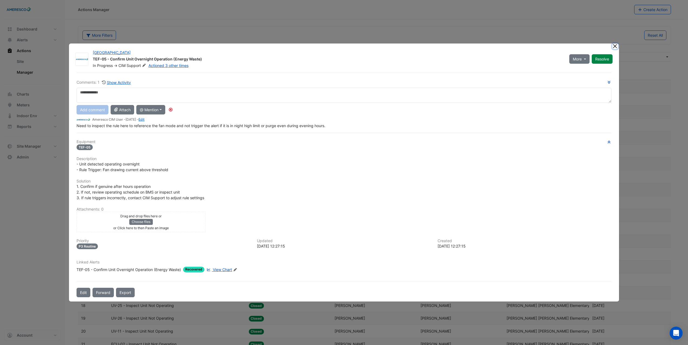
click at [614, 45] on button "Close" at bounding box center [615, 47] width 6 height 6
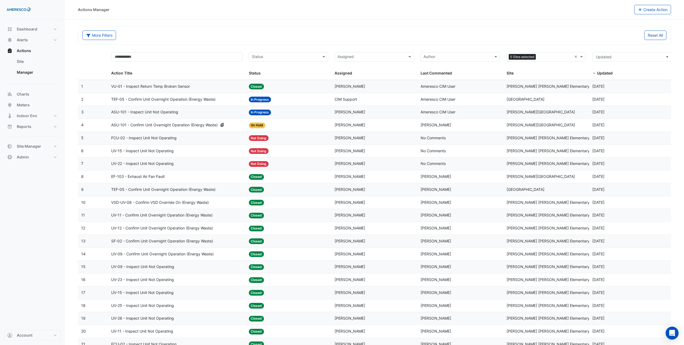
click at [188, 112] on div "ASU-101 - Inspect Unit Not Operating" at bounding box center [176, 112] width 131 height 6
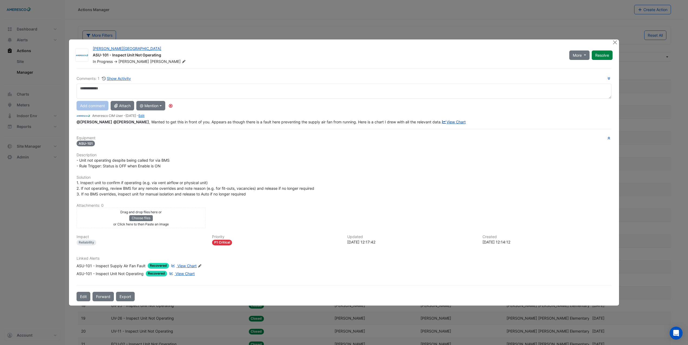
click at [441, 124] on link "View Chart" at bounding box center [453, 122] width 24 height 5
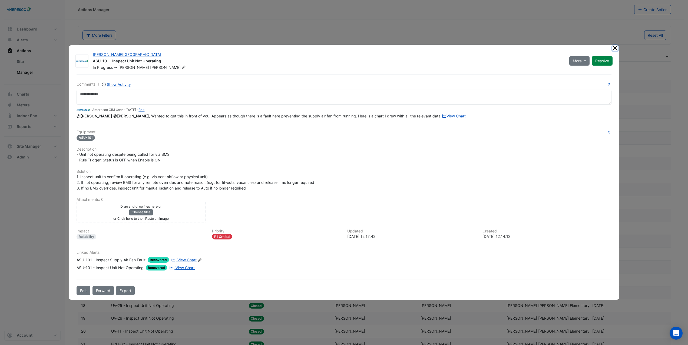
click at [614, 45] on button "Close" at bounding box center [615, 48] width 6 height 6
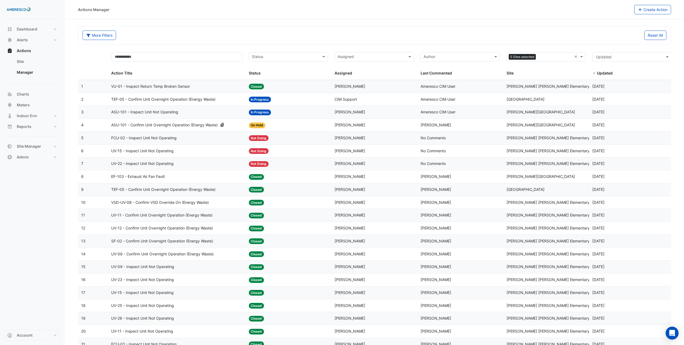
click at [175, 212] on span "UV-11 - Confirm Unit Overnight Operation (Energy Waste)" at bounding box center [161, 215] width 101 height 6
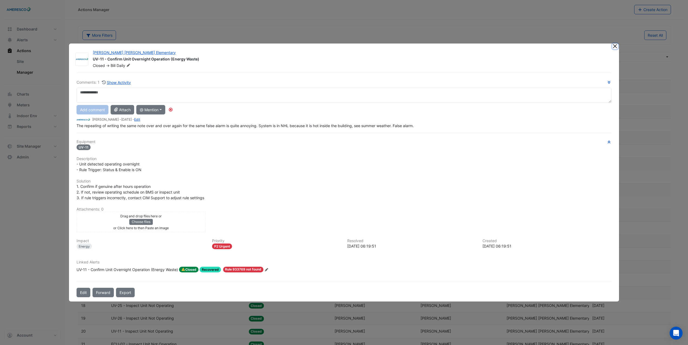
click at [614, 46] on button "Close" at bounding box center [615, 47] width 6 height 6
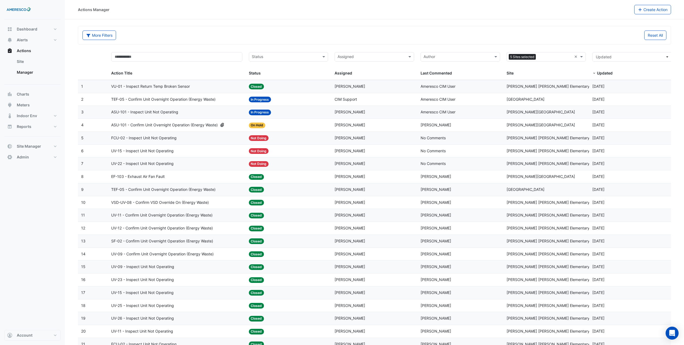
click at [188, 204] on span "VSD-UV-08 - Confirm VSD Override On (Energy Waste)" at bounding box center [160, 203] width 98 height 6
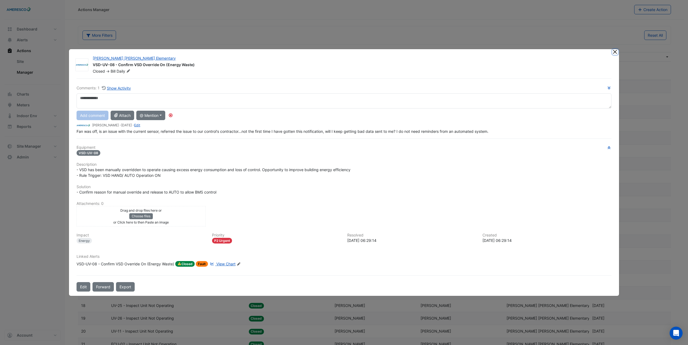
click at [614, 52] on button "Close" at bounding box center [615, 52] width 6 height 6
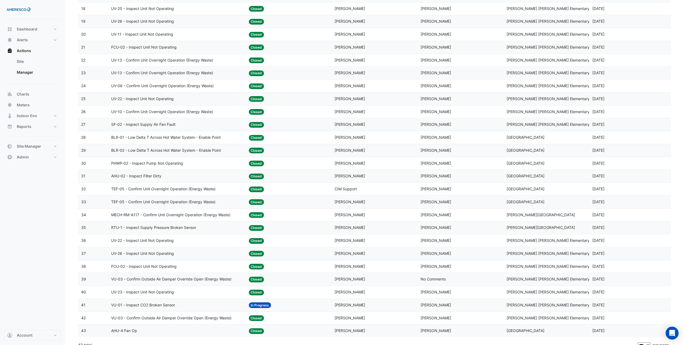
scroll to position [304, 0]
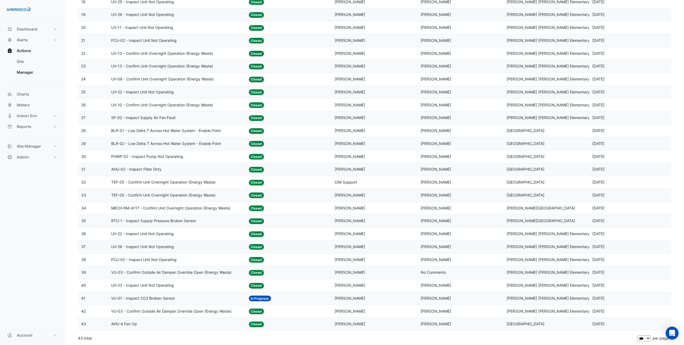
click at [199, 134] on span "BLR-01 - Low Delta T Across Hot Water System - Enable Point" at bounding box center [165, 131] width 109 height 6
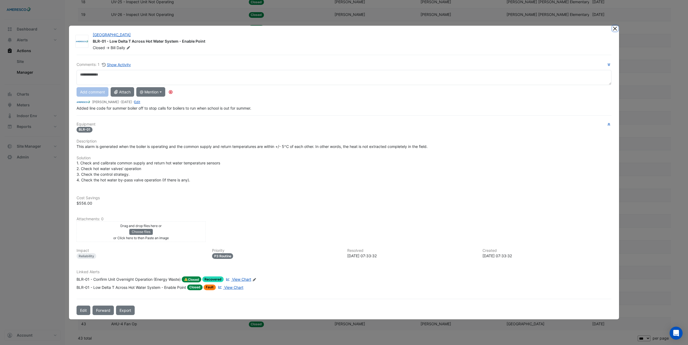
click at [616, 28] on button "Close" at bounding box center [615, 29] width 6 height 6
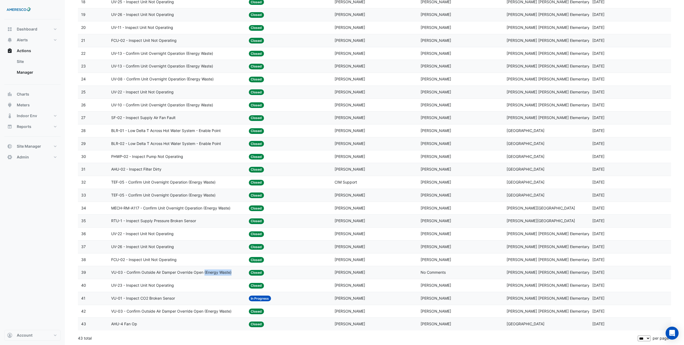
click at [204, 276] on datatable-body-cell "Action Title: VU-03 - Confirm Outside Air Damper Override Open (Energy Waste)" at bounding box center [176, 272] width 137 height 13
click at [192, 274] on span "VU-03 - Confirm Outside Air Damper Override Open (Energy Waste)" at bounding box center [171, 273] width 120 height 6
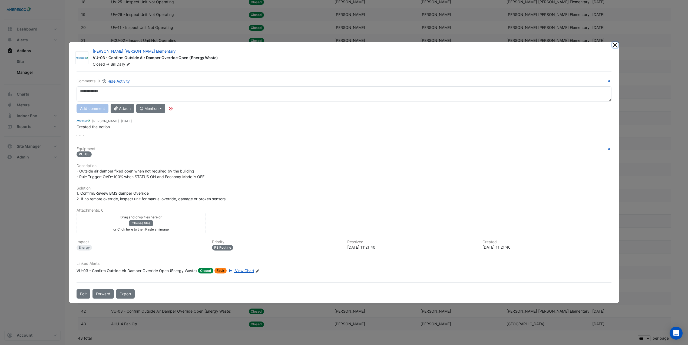
click at [617, 45] on button "Close" at bounding box center [615, 45] width 6 height 6
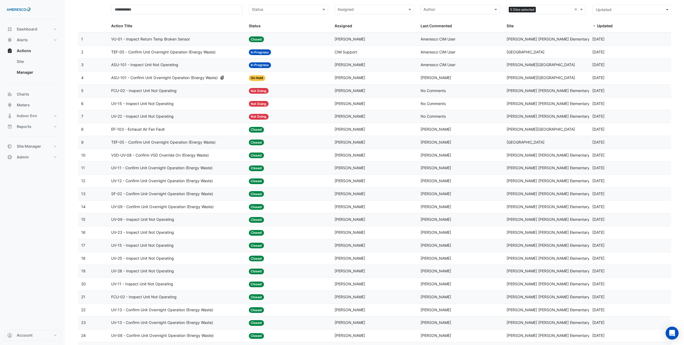
scroll to position [47, 0]
click at [547, 8] on input "text" at bounding box center [555, 10] width 34 height 6
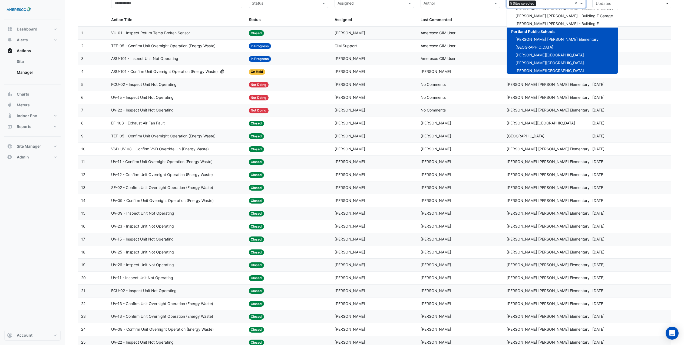
scroll to position [73, 0]
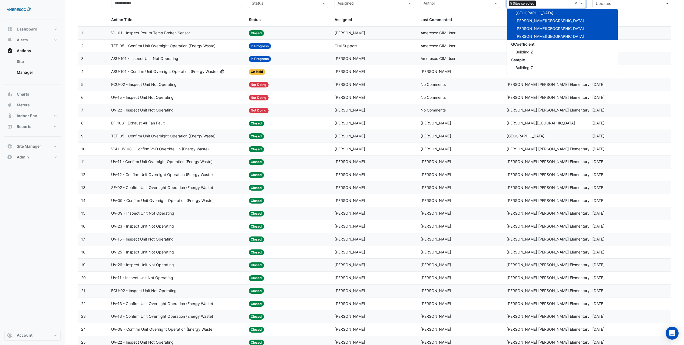
click at [617, 13] on div "Updated Updated" at bounding box center [631, 11] width 79 height 24
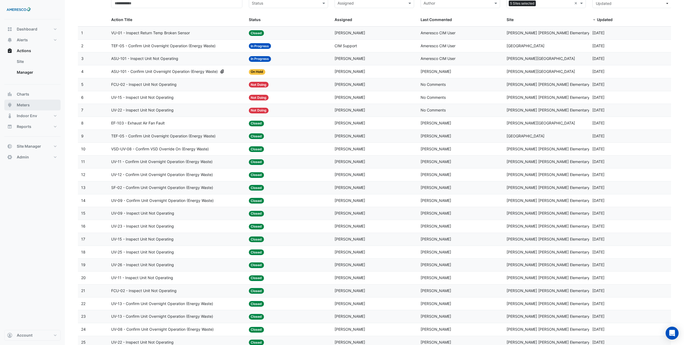
click at [16, 107] on button "Meters" at bounding box center [32, 105] width 56 height 11
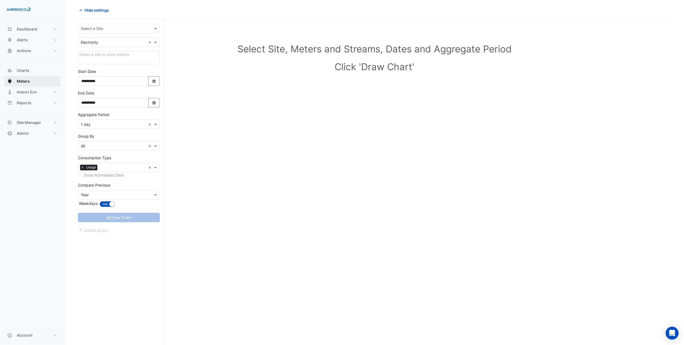
scroll to position [21, 0]
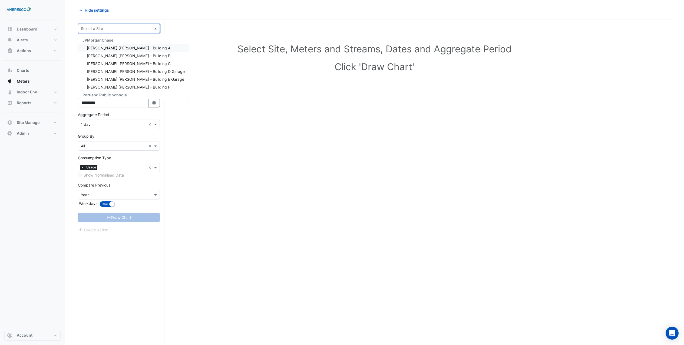
click at [108, 28] on input "text" at bounding box center [113, 29] width 65 height 6
click at [116, 95] on span "Forest Park Elementary" at bounding box center [106, 97] width 38 height 5
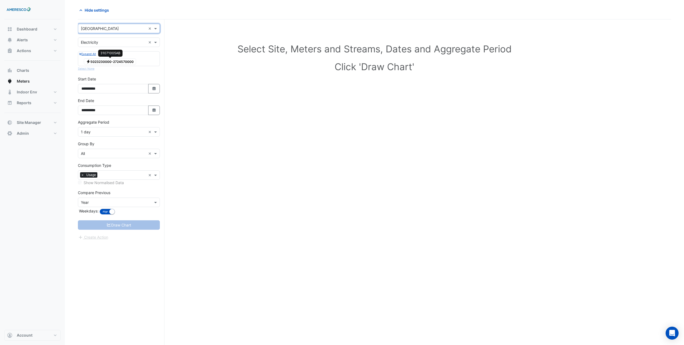
click at [119, 64] on span "Electricity 5023230000-2724570000" at bounding box center [110, 61] width 52 height 6
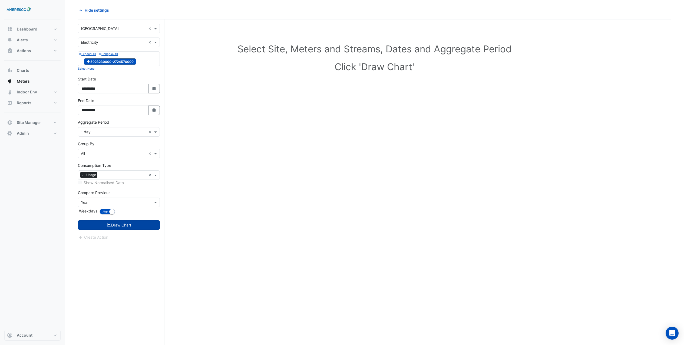
click at [131, 224] on button "Draw Chart" at bounding box center [119, 225] width 82 height 9
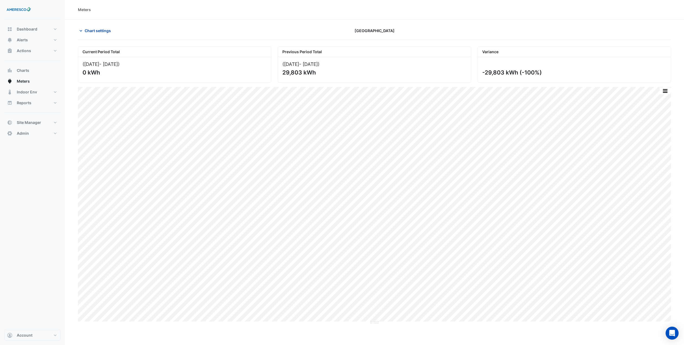
click at [99, 30] on span "Chart settings" at bounding box center [98, 31] width 26 height 6
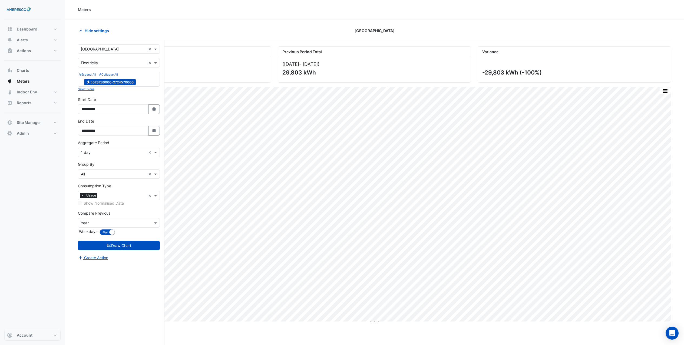
click at [136, 151] on input "text" at bounding box center [113, 153] width 65 height 6
click at [102, 187] on div "1 hour" at bounding box center [118, 188] width 81 height 8
click at [120, 246] on button "Draw Chart" at bounding box center [119, 245] width 82 height 9
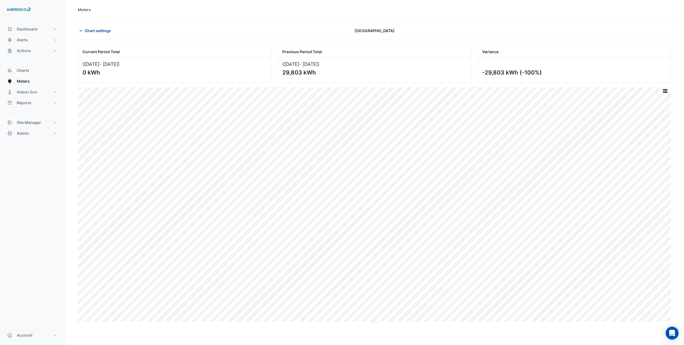
click at [97, 31] on span "Chart settings" at bounding box center [98, 31] width 26 height 6
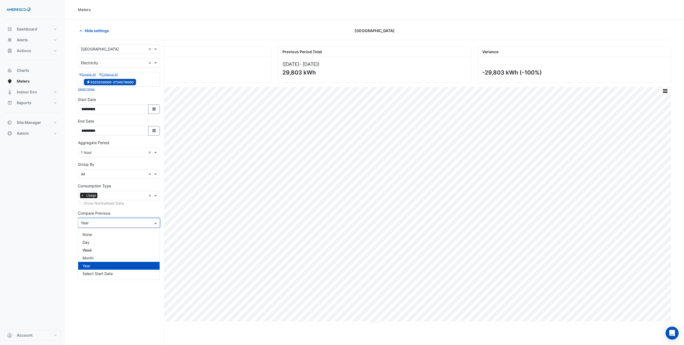
click at [110, 222] on input "text" at bounding box center [113, 224] width 65 height 6
click at [99, 235] on div "None" at bounding box center [118, 235] width 81 height 8
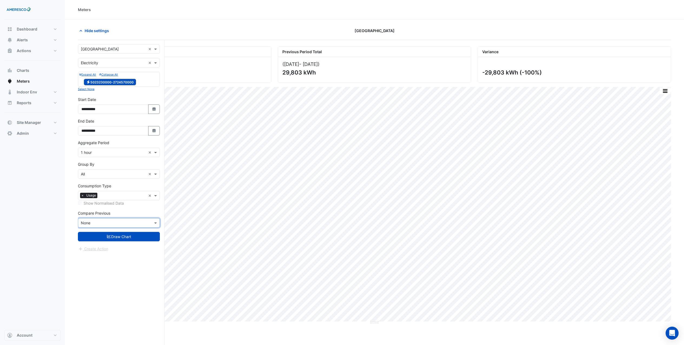
click at [128, 215] on div "Compare Previous × None" at bounding box center [119, 219] width 82 height 17
click at [122, 152] on input "text" at bounding box center [113, 153] width 65 height 6
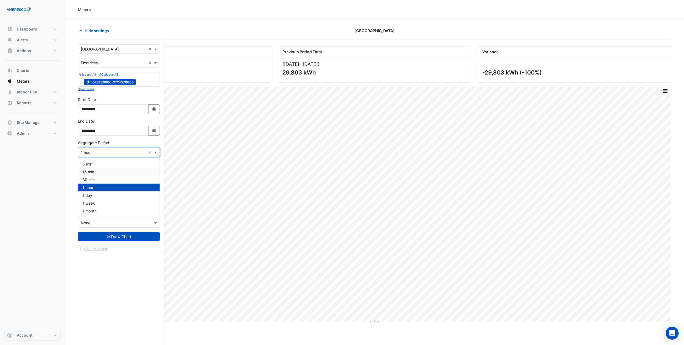
click at [118, 173] on div "15 min" at bounding box center [118, 172] width 81 height 8
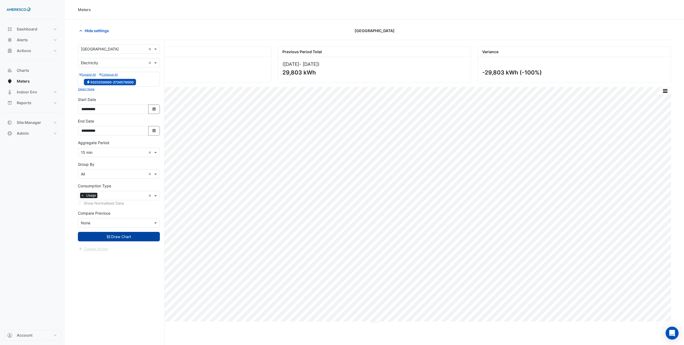
click at [124, 238] on button "Draw Chart" at bounding box center [119, 236] width 82 height 9
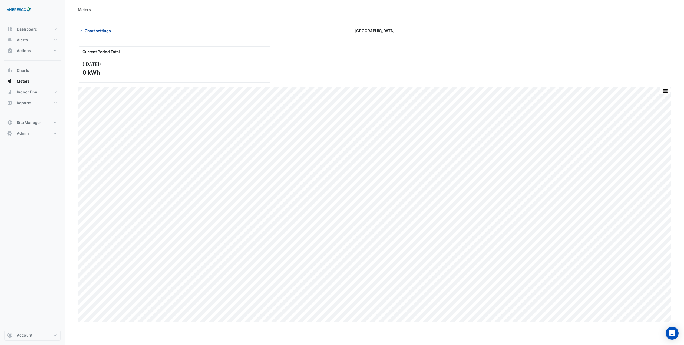
click at [96, 32] on span "Chart settings" at bounding box center [98, 31] width 26 height 6
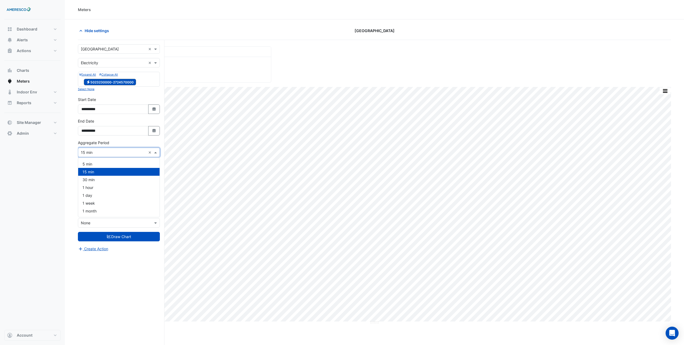
click at [119, 151] on input "text" at bounding box center [113, 153] width 65 height 6
click at [108, 182] on div "30 min" at bounding box center [118, 180] width 81 height 8
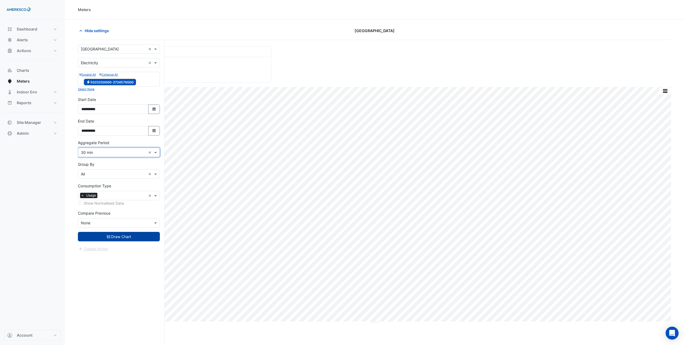
click at [122, 238] on button "Draw Chart" at bounding box center [119, 236] width 82 height 9
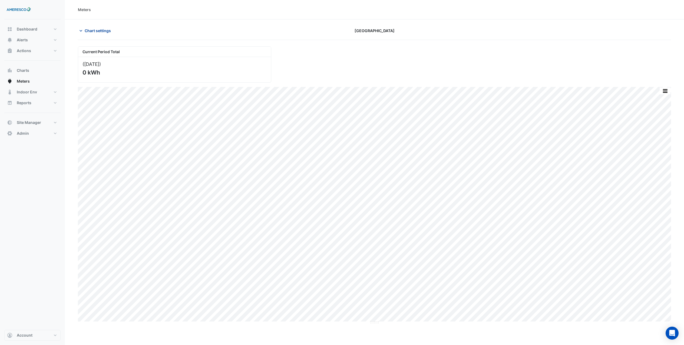
click at [97, 32] on span "Chart settings" at bounding box center [98, 31] width 26 height 6
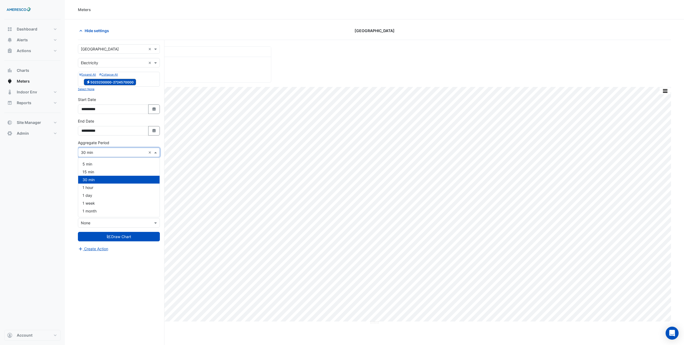
click at [116, 154] on input "text" at bounding box center [113, 153] width 65 height 6
click at [121, 140] on div "Aggregate Period × 30 min ×" at bounding box center [119, 148] width 82 height 17
click at [152, 111] on icon "Select Date" at bounding box center [154, 109] width 5 height 4
select select "*"
select select "****"
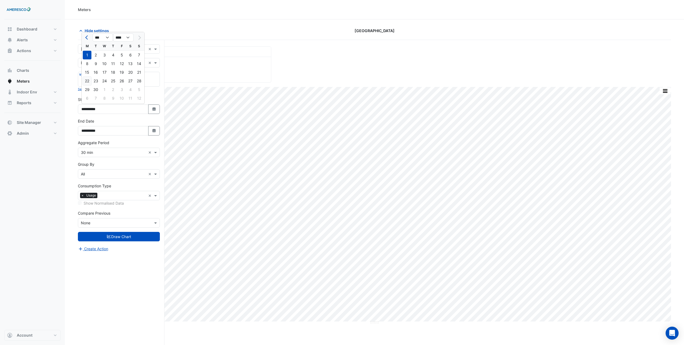
click at [85, 81] on div "22" at bounding box center [87, 81] width 9 height 9
type input "**********"
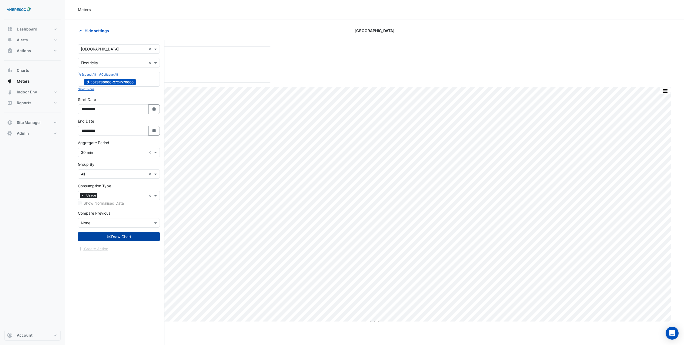
click at [116, 236] on button "Draw Chart" at bounding box center [119, 236] width 82 height 9
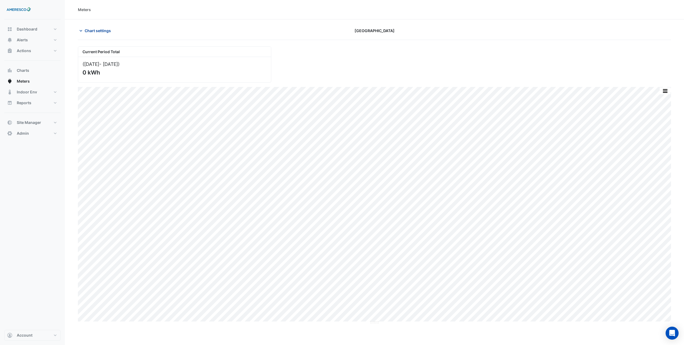
click at [90, 30] on span "Chart settings" at bounding box center [98, 31] width 26 height 6
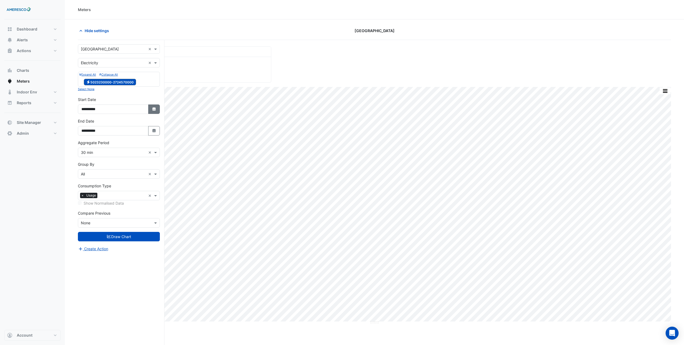
click at [155, 111] on fa-icon "Select Date" at bounding box center [154, 109] width 5 height 5
select select "*"
select select "****"
click at [98, 89] on div "30" at bounding box center [95, 89] width 9 height 9
type input "**********"
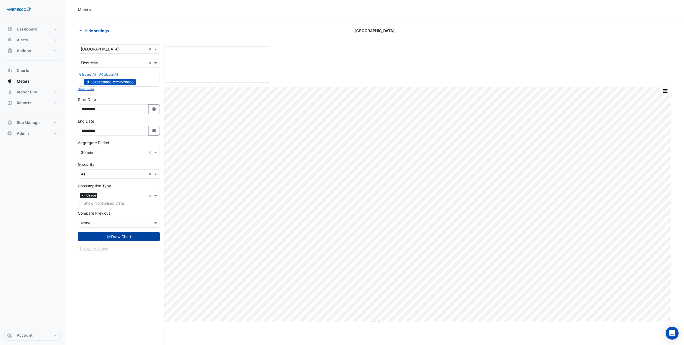
click at [126, 237] on button "Draw Chart" at bounding box center [119, 236] width 82 height 9
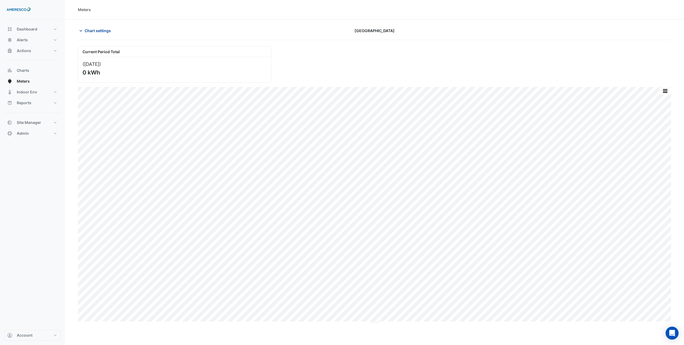
click at [99, 34] on button "Chart settings" at bounding box center [96, 30] width 36 height 9
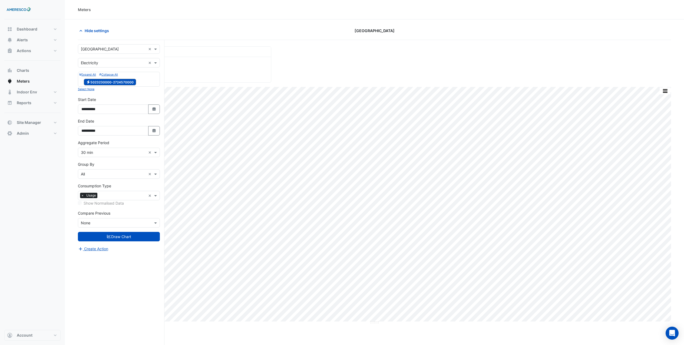
click at [134, 151] on input "text" at bounding box center [113, 153] width 65 height 6
click at [105, 190] on div "1 hour" at bounding box center [118, 188] width 81 height 8
click at [110, 239] on button "Draw Chart" at bounding box center [119, 236] width 82 height 9
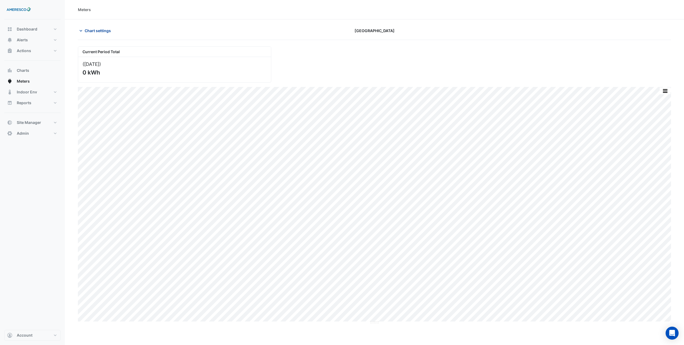
click at [97, 29] on span "Chart settings" at bounding box center [98, 31] width 26 height 6
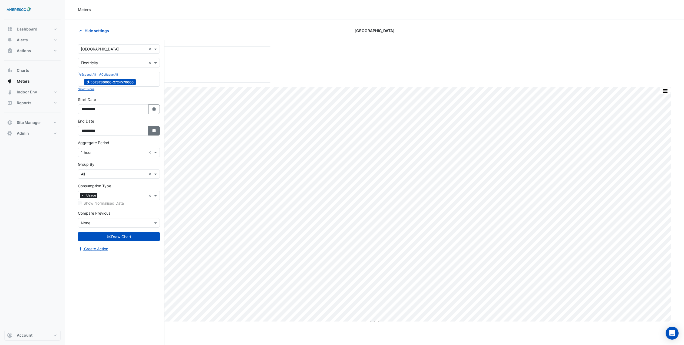
click at [155, 132] on icon "Select Date" at bounding box center [154, 131] width 5 height 4
click at [144, 154] on input "text" at bounding box center [113, 153] width 65 height 6
click at [105, 199] on div "1 week" at bounding box center [118, 203] width 81 height 8
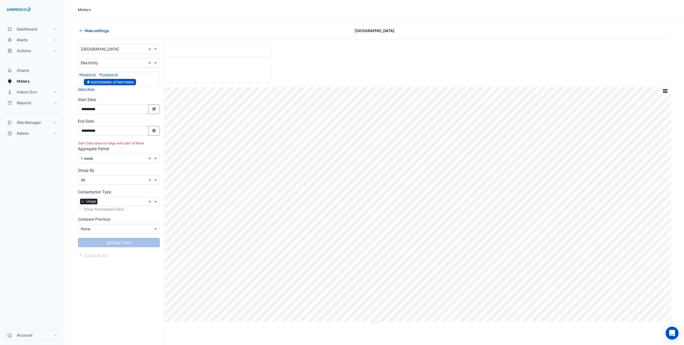
click at [120, 162] on div "× 1 week ×" at bounding box center [119, 158] width 82 height 9
click at [105, 202] on div "1 day" at bounding box center [118, 202] width 81 height 8
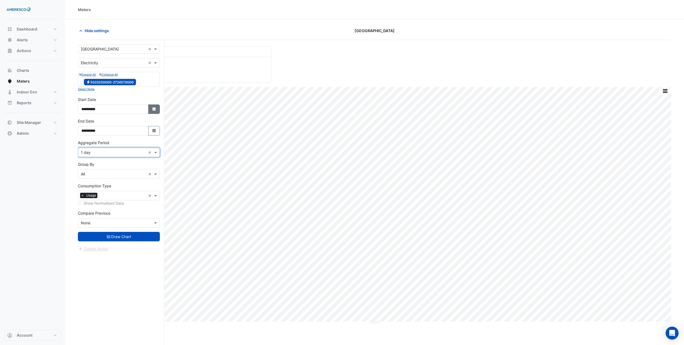
click at [154, 105] on button "Select Date" at bounding box center [154, 109] width 12 height 9
select select "*"
select select "****"
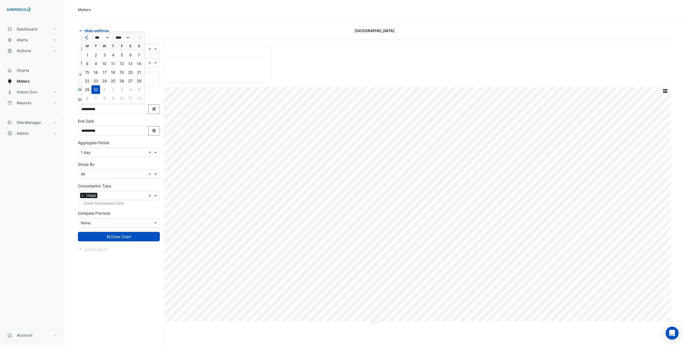
click at [86, 65] on div "8" at bounding box center [87, 63] width 9 height 9
type input "**********"
click at [113, 235] on button "Draw Chart" at bounding box center [119, 236] width 82 height 9
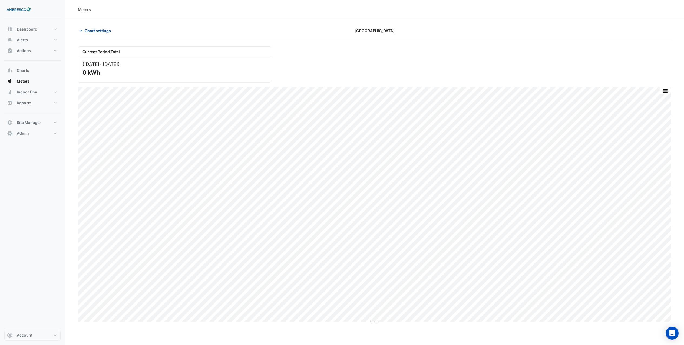
click at [96, 30] on span "Chart settings" at bounding box center [98, 31] width 26 height 6
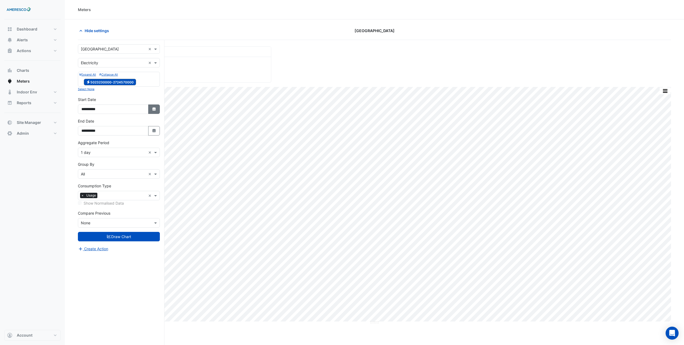
drag, startPoint x: 155, startPoint y: 109, endPoint x: 152, endPoint y: 109, distance: 3.8
click at [155, 109] on icon "Select Date" at bounding box center [154, 109] width 5 height 4
select select "*"
select select "****"
click at [86, 53] on div "1" at bounding box center [87, 55] width 9 height 9
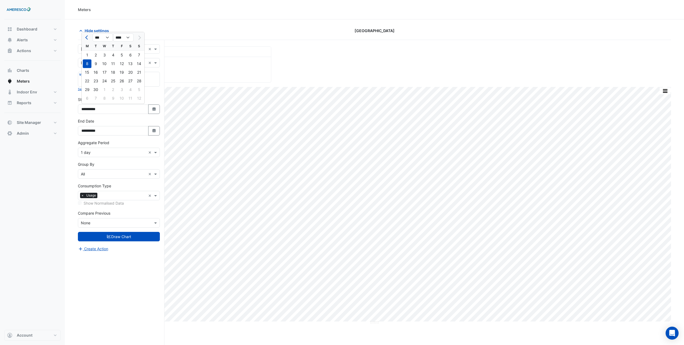
type input "**********"
click at [122, 238] on button "Draw Chart" at bounding box center [119, 236] width 82 height 9
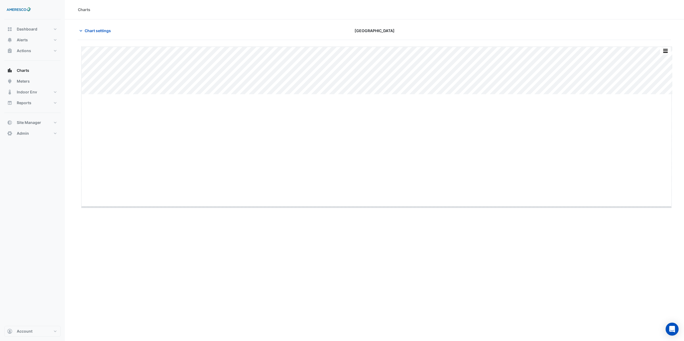
drag, startPoint x: 378, startPoint y: 95, endPoint x: 362, endPoint y: 209, distance: 115.7
click at [103, 31] on span "Chart settings" at bounding box center [98, 31] width 26 height 6
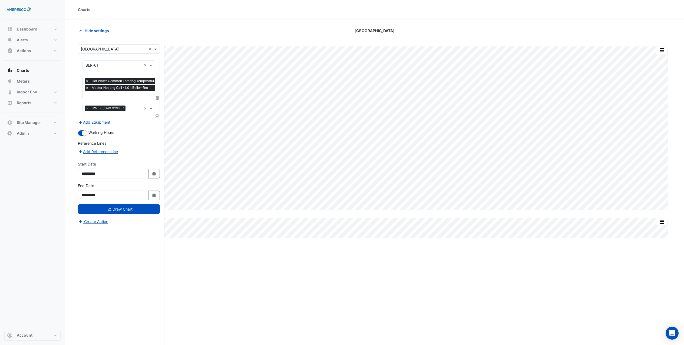
click at [108, 94] on input "text" at bounding box center [144, 96] width 119 height 6
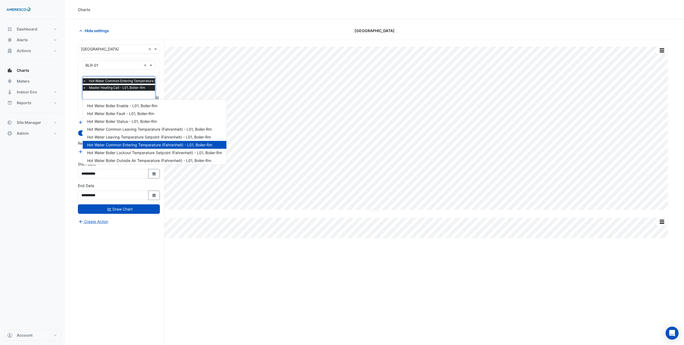
scroll to position [10, 0]
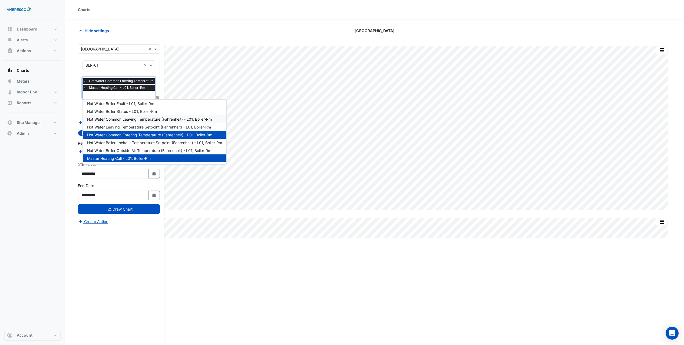
click at [160, 118] on span "Hot Water Common Leaving Temperature (Fahrenheit) - L01, Boiler-Rm" at bounding box center [149, 119] width 125 height 5
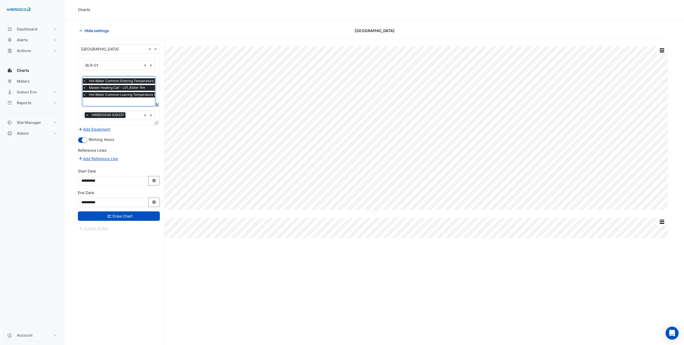
click at [137, 102] on input "text" at bounding box center [142, 102] width 119 height 6
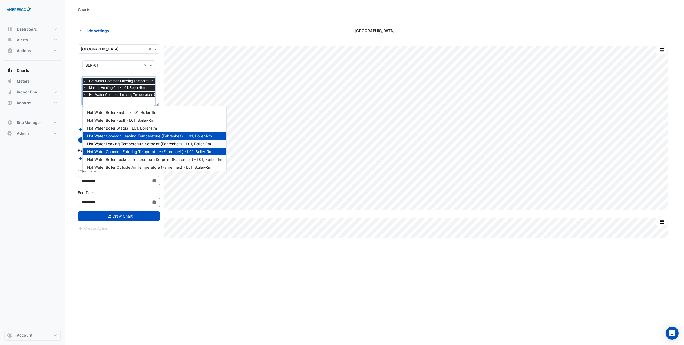
click at [161, 144] on span "Hot Water Leaving Temperature Setpoint (Fahrenheit) - L01, Boiler-Rm" at bounding box center [149, 144] width 124 height 5
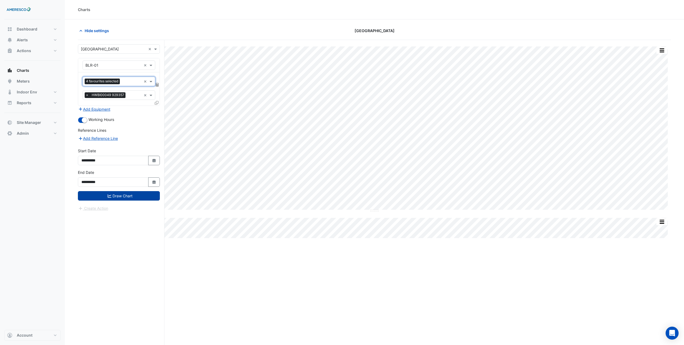
click at [143, 195] on button "Draw Chart" at bounding box center [119, 195] width 82 height 9
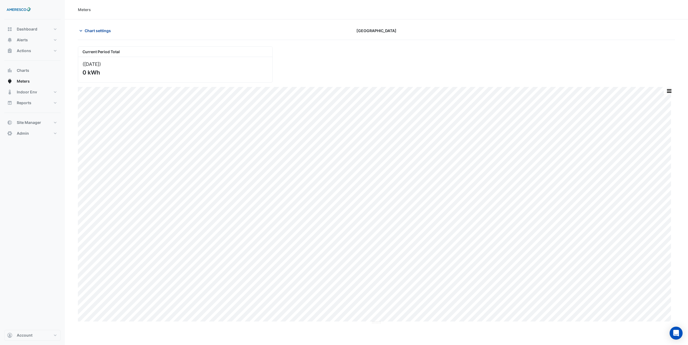
click at [92, 28] on span "Chart settings" at bounding box center [98, 31] width 26 height 6
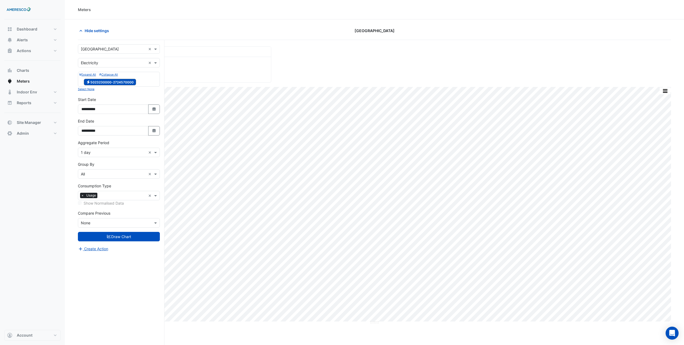
click at [111, 49] on input "text" at bounding box center [113, 49] width 65 height 6
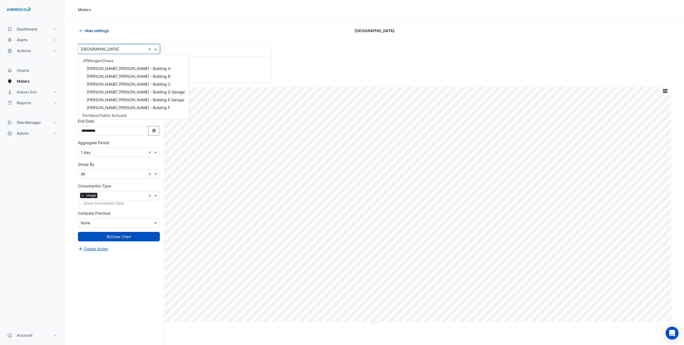
scroll to position [73, 0]
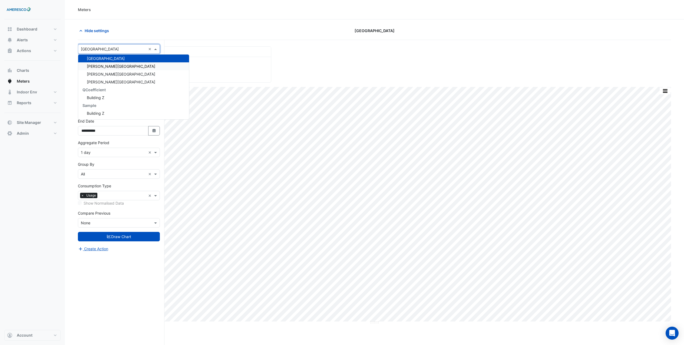
click at [107, 67] on span "[PERSON_NAME][GEOGRAPHIC_DATA]" at bounding box center [121, 66] width 68 height 5
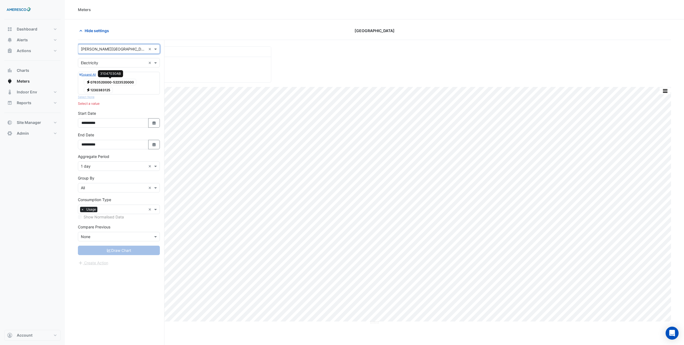
click at [109, 82] on span "Electricity 0763520000-5223520000" at bounding box center [110, 82] width 52 height 6
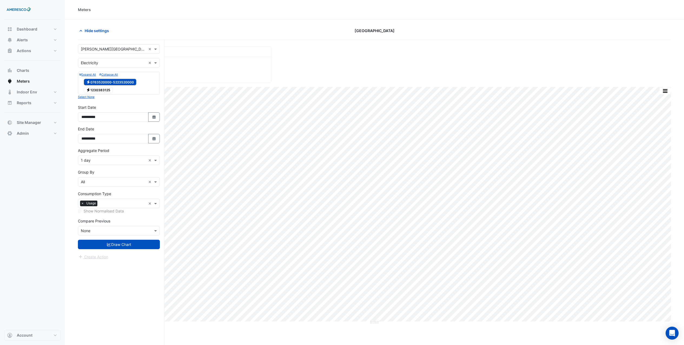
click at [122, 251] on form "**********" at bounding box center [119, 152] width 82 height 216
click at [126, 246] on button "Draw Chart" at bounding box center [119, 244] width 82 height 9
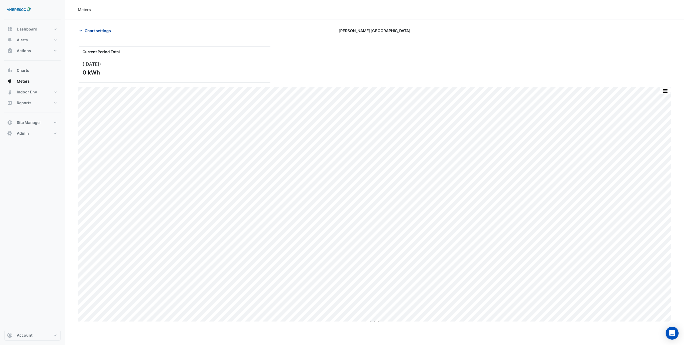
click at [99, 30] on span "Chart settings" at bounding box center [98, 31] width 26 height 6
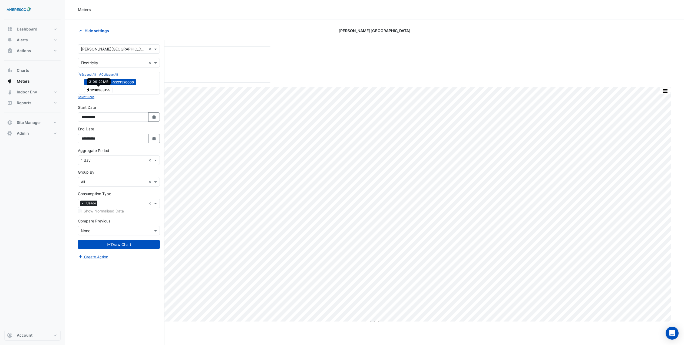
click at [108, 89] on span "Electricity 1230383125" at bounding box center [98, 90] width 29 height 6
click at [114, 249] on button "Draw Chart" at bounding box center [119, 244] width 82 height 9
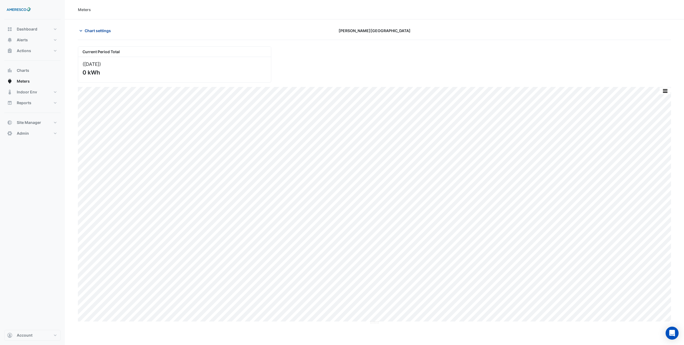
click at [92, 31] on span "Chart settings" at bounding box center [98, 31] width 26 height 6
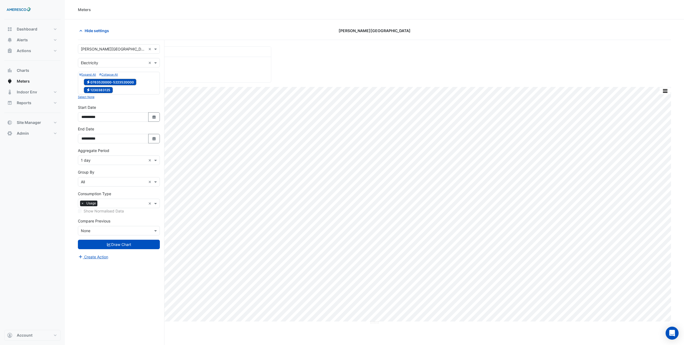
click at [114, 50] on input "text" at bounding box center [113, 49] width 65 height 6
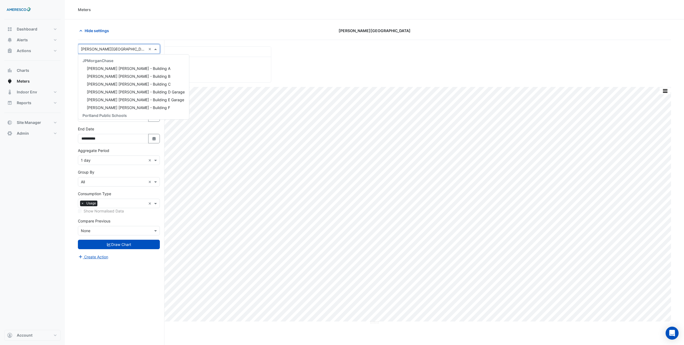
scroll to position [73, 0]
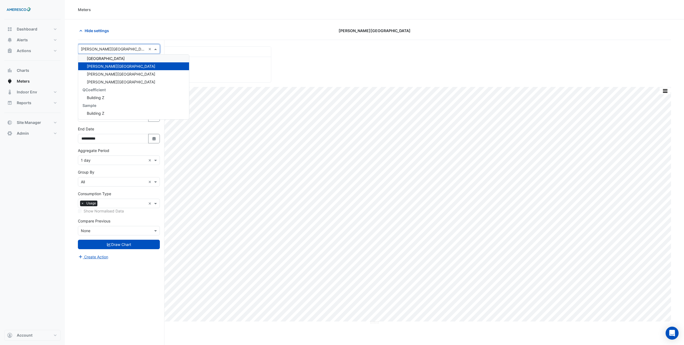
click at [110, 59] on span "[GEOGRAPHIC_DATA]" at bounding box center [106, 58] width 38 height 5
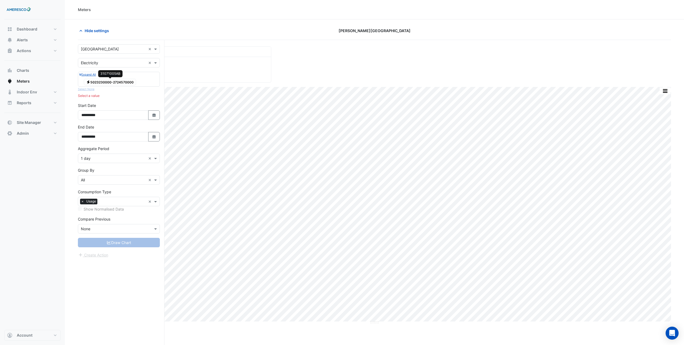
click at [109, 83] on span "Electricity 5023230000-2724570000" at bounding box center [110, 82] width 52 height 6
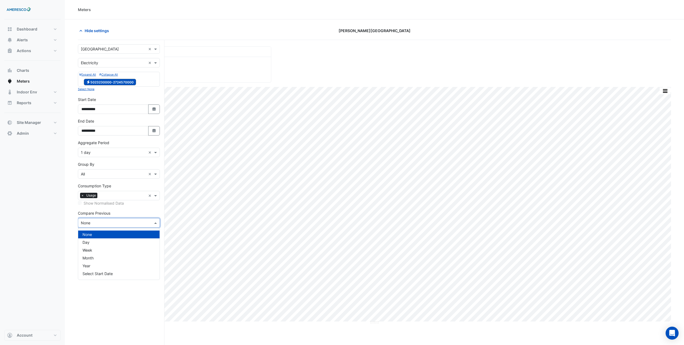
click at [111, 219] on div "× None" at bounding box center [119, 222] width 82 height 9
click at [101, 267] on div "Year" at bounding box center [118, 266] width 81 height 8
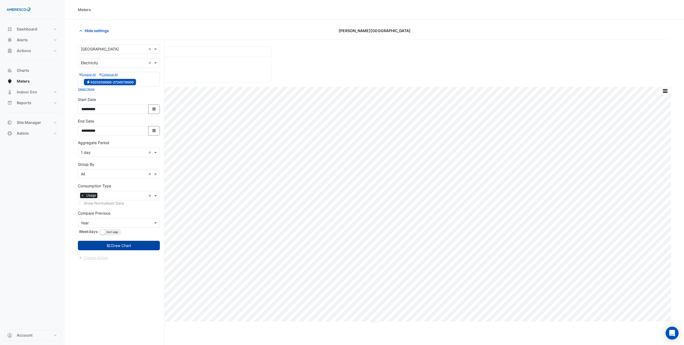
click at [108, 249] on button "Draw Chart" at bounding box center [119, 245] width 82 height 9
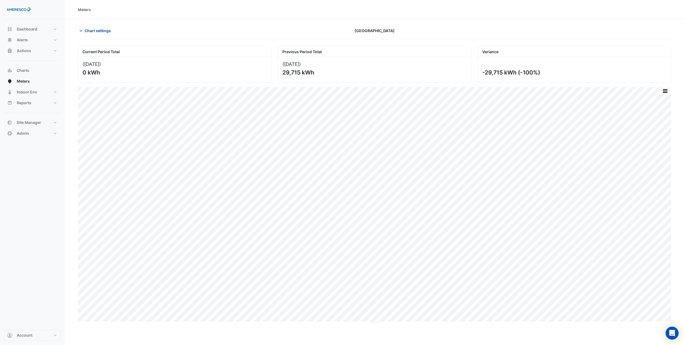
click at [101, 32] on span "Chart settings" at bounding box center [98, 31] width 26 height 6
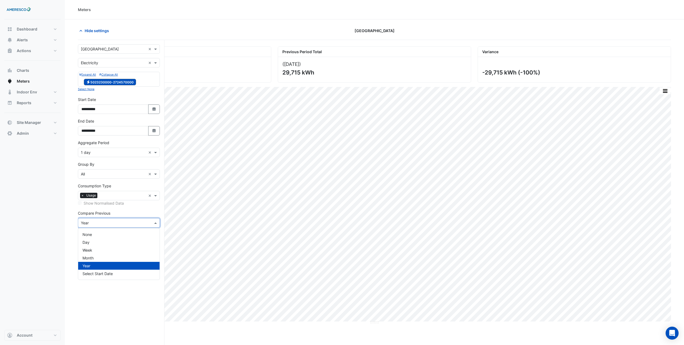
click at [104, 221] on input "text" at bounding box center [113, 224] width 65 height 6
click at [96, 261] on div "Month" at bounding box center [118, 258] width 81 height 8
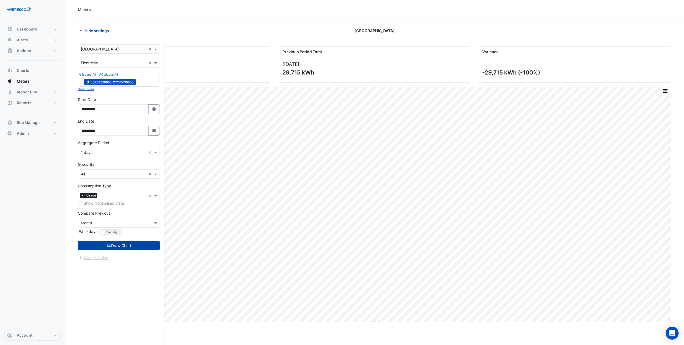
click at [125, 248] on button "Draw Chart" at bounding box center [119, 245] width 82 height 9
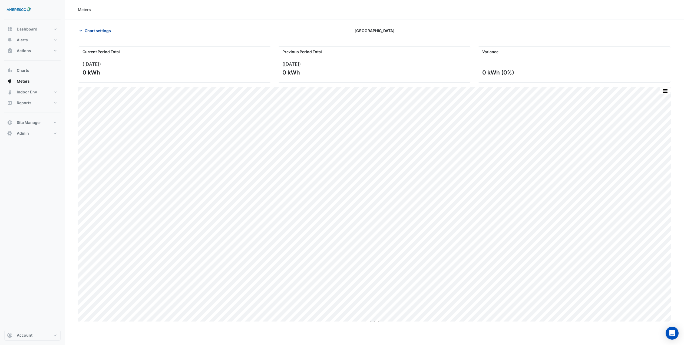
click at [94, 28] on span "Chart settings" at bounding box center [98, 31] width 26 height 6
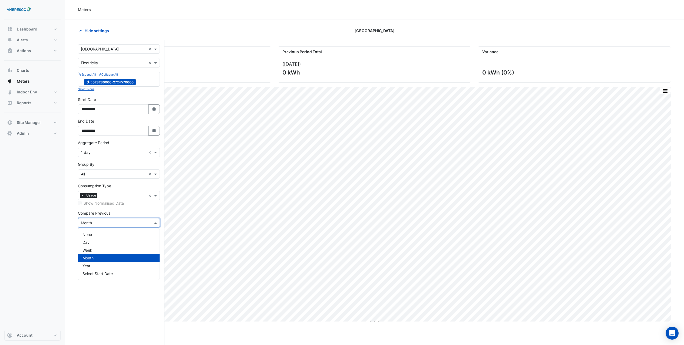
click at [113, 225] on input "text" at bounding box center [113, 224] width 65 height 6
click at [109, 269] on div "Year" at bounding box center [118, 266] width 81 height 8
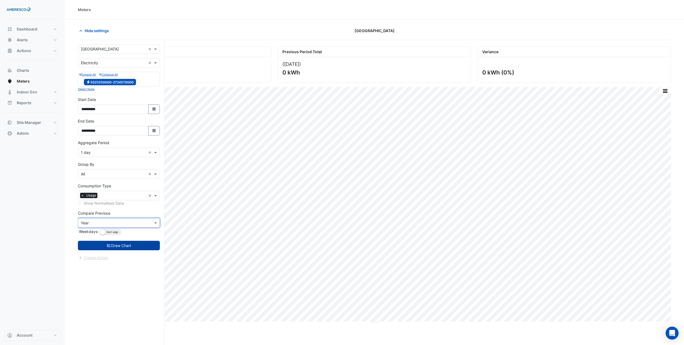
click at [114, 244] on button "Draw Chart" at bounding box center [119, 245] width 82 height 9
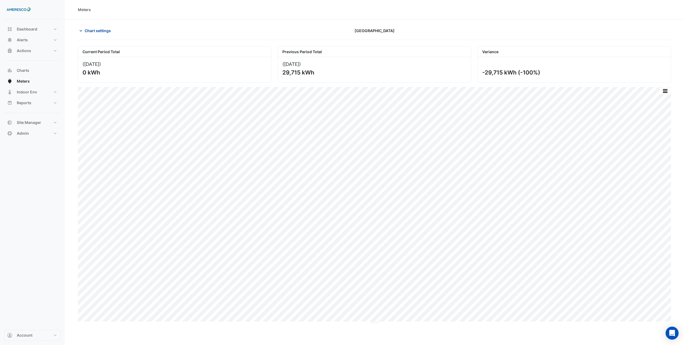
click at [97, 28] on span "Chart settings" at bounding box center [98, 31] width 26 height 6
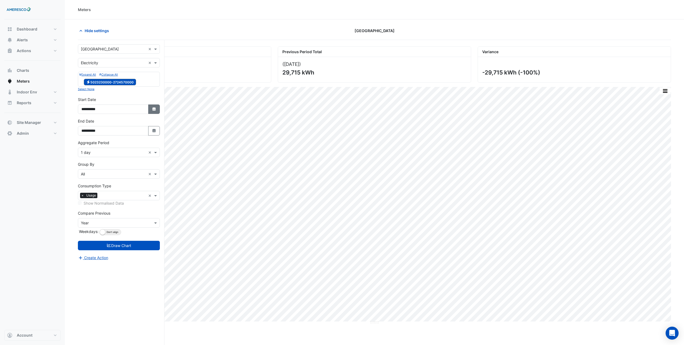
click at [152, 107] on icon "Select Date" at bounding box center [154, 109] width 5 height 4
select select "*"
click at [123, 37] on select "**** **** **** **** **** **** **** **** **** **** ****" at bounding box center [123, 38] width 21 height 8
select select "****"
click at [113, 34] on select "**** **** **** **** **** **** **** **** **** **** ****" at bounding box center [123, 38] width 21 height 8
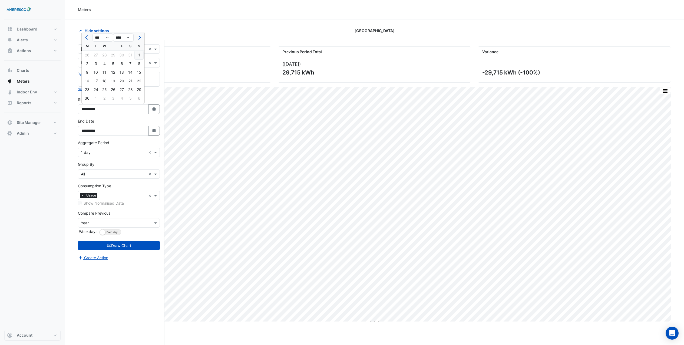
click at [138, 57] on div "1" at bounding box center [139, 55] width 9 height 9
type input "**********"
click at [150, 131] on button "Select Date" at bounding box center [154, 130] width 12 height 9
select select "*"
select select "****"
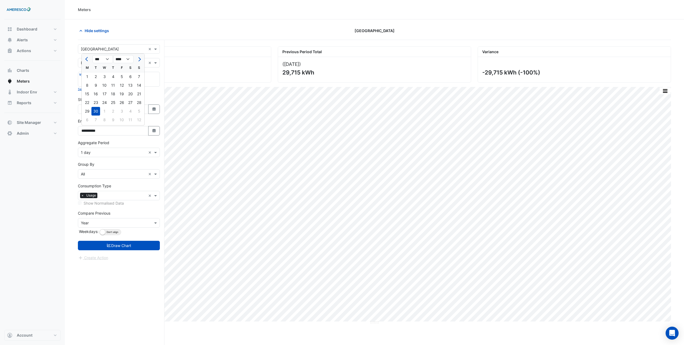
click at [148, 93] on form "**********" at bounding box center [119, 152] width 82 height 217
click at [152, 111] on icon "button" at bounding box center [153, 109] width 3 height 4
select select "*"
select select "****"
click at [99, 40] on select "*** *** *** *** *** *** *** *** *** *** *** ***" at bounding box center [102, 38] width 21 height 8
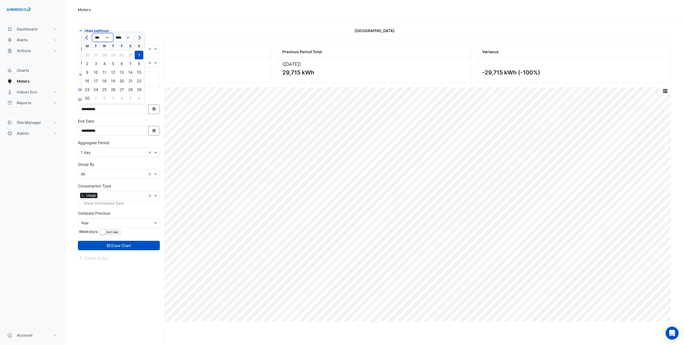
select select "*"
click at [92, 34] on select "*** *** *** *** *** *** *** *** *** *** *** ***" at bounding box center [102, 38] width 21 height 8
click at [89, 53] on div "1" at bounding box center [87, 55] width 9 height 9
type input "**********"
click at [151, 129] on button "Select Date" at bounding box center [154, 130] width 12 height 9
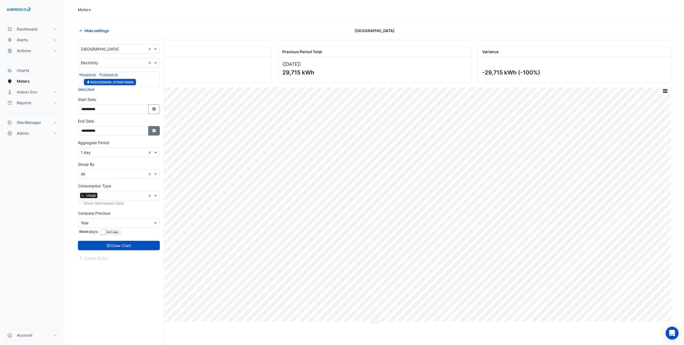
select select "*"
select select "****"
click at [150, 96] on form "**********" at bounding box center [119, 152] width 82 height 217
click at [127, 247] on button "Draw Chart" at bounding box center [119, 245] width 82 height 9
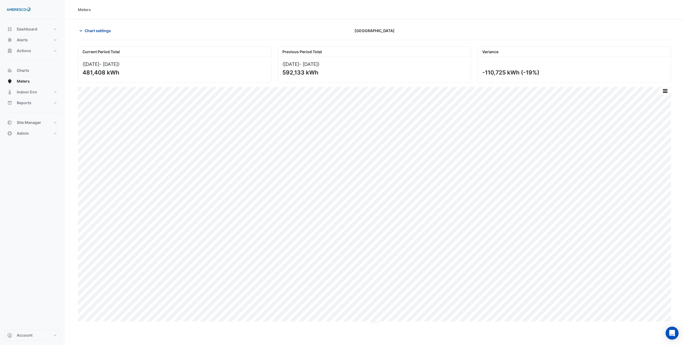
click at [99, 33] on span "Chart settings" at bounding box center [98, 31] width 26 height 6
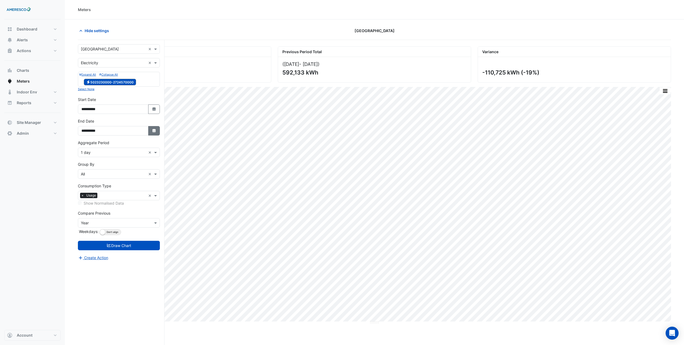
click at [151, 133] on button "Select Date" at bounding box center [154, 130] width 12 height 9
select select "*"
select select "****"
click at [99, 60] on select "*** *** *** *** *** *** *** *** *** *** *** ***" at bounding box center [102, 59] width 21 height 8
select select "*"
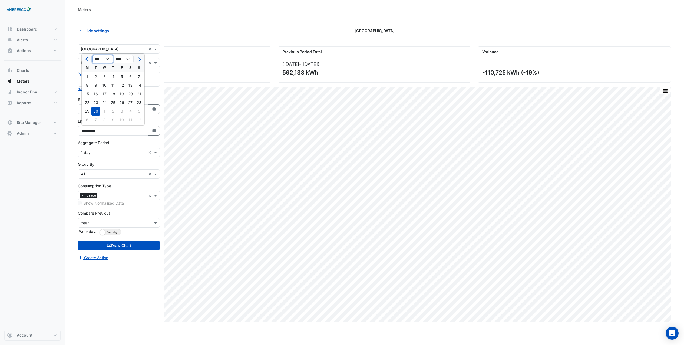
click at [92, 55] on select "*** *** *** *** *** *** *** *** *** *** *** ***" at bounding box center [102, 59] width 21 height 8
click at [106, 110] on div "30" at bounding box center [104, 111] width 9 height 9
type input "**********"
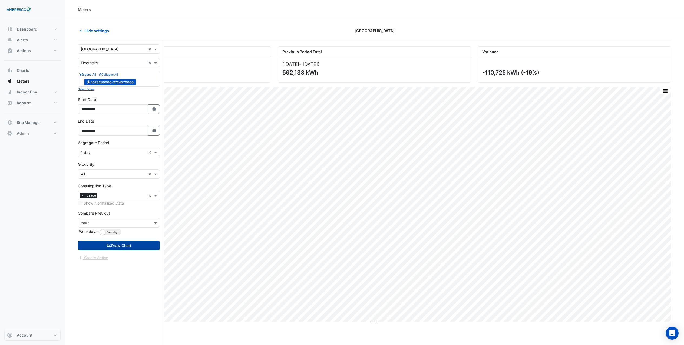
click at [135, 244] on button "Draw Chart" at bounding box center [119, 245] width 82 height 9
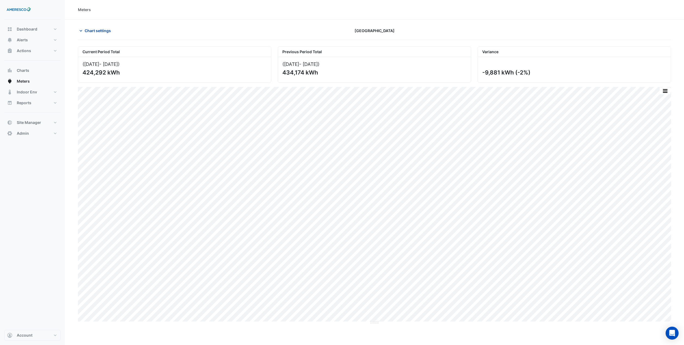
click at [95, 32] on span "Chart settings" at bounding box center [98, 31] width 26 height 6
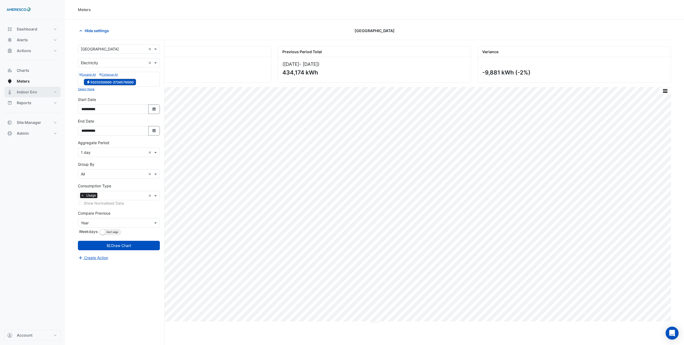
click at [41, 92] on button "Indoor Env" at bounding box center [32, 92] width 56 height 11
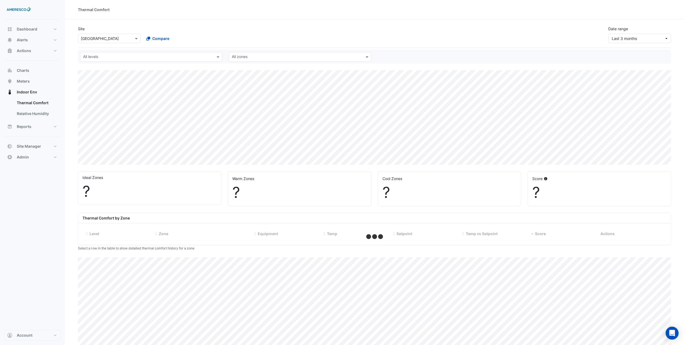
select select "***"
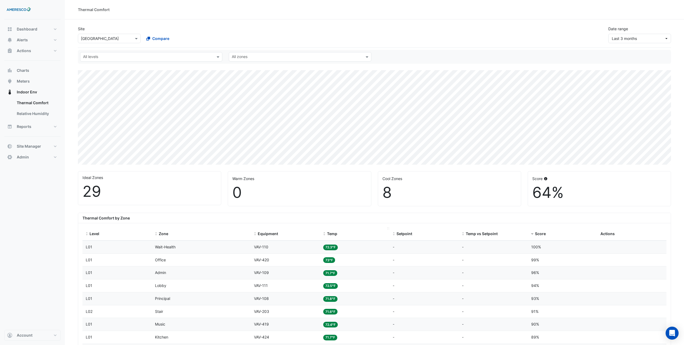
click at [334, 234] on span "Temp" at bounding box center [332, 234] width 10 height 5
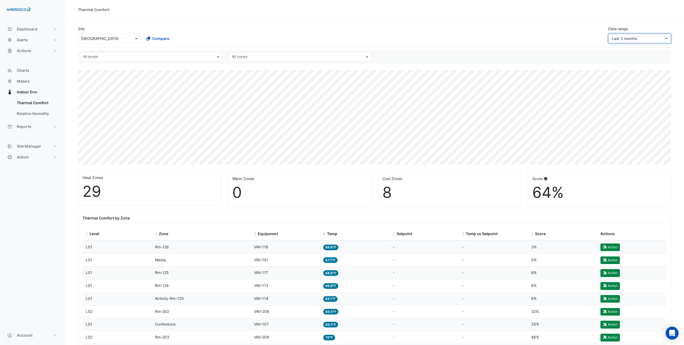
click at [641, 38] on span "Last 3 months" at bounding box center [637, 39] width 52 height 6
click at [624, 63] on div "Last 7 days" at bounding box center [622, 63] width 21 height 6
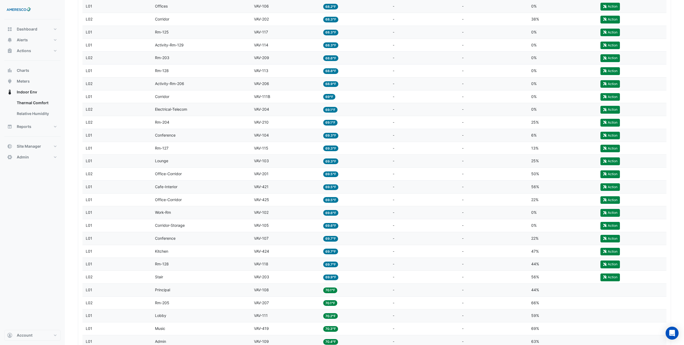
scroll to position [518, 0]
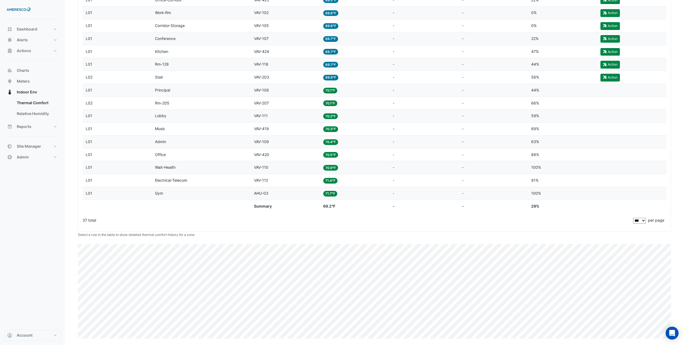
click at [343, 168] on div "Temp 70.9°F" at bounding box center [354, 168] width 63 height 6
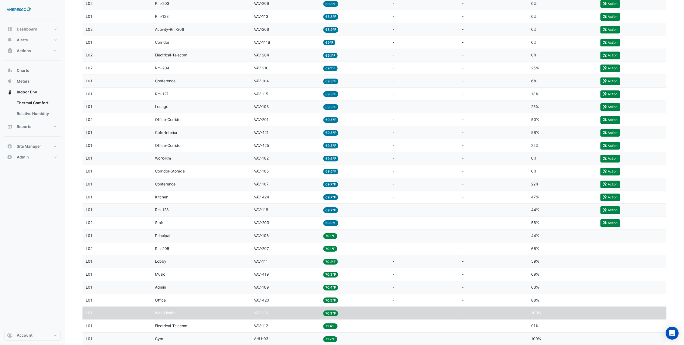
scroll to position [86, 0]
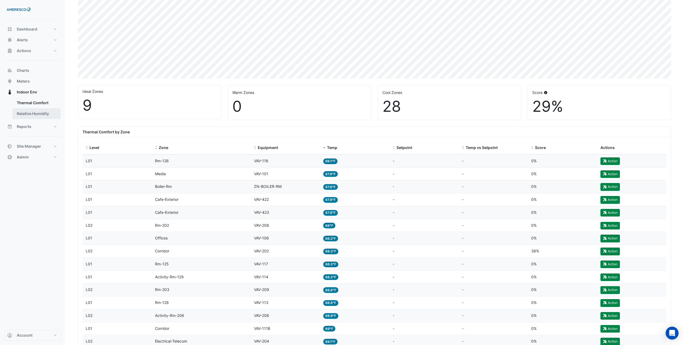
click at [34, 115] on link "Relative Humidity" at bounding box center [36, 113] width 48 height 11
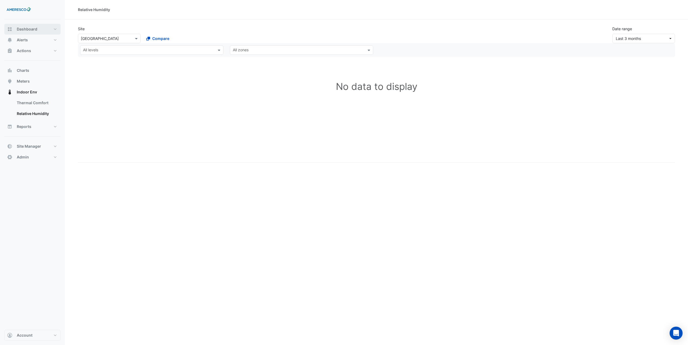
click at [35, 30] on span "Dashboard" at bounding box center [27, 28] width 21 height 5
select select "***"
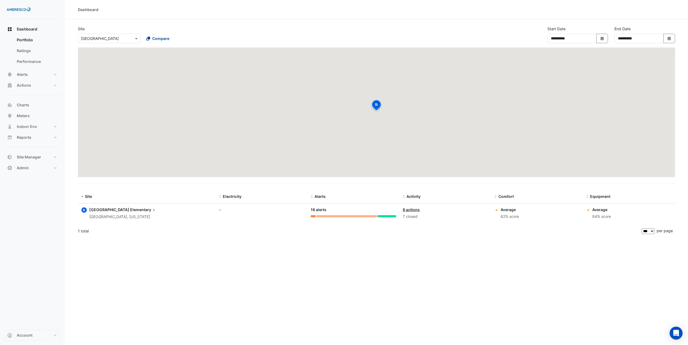
click at [162, 37] on span "Compare" at bounding box center [160, 39] width 17 height 6
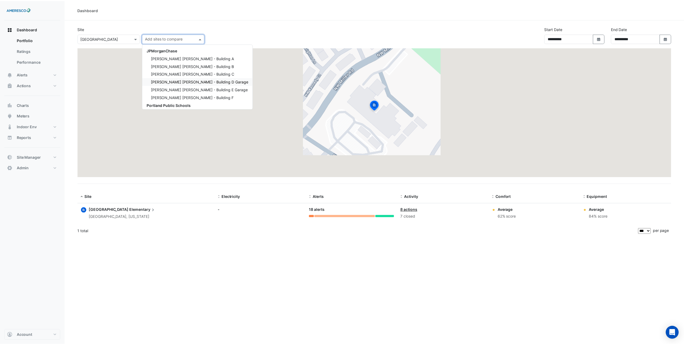
scroll to position [1, 0]
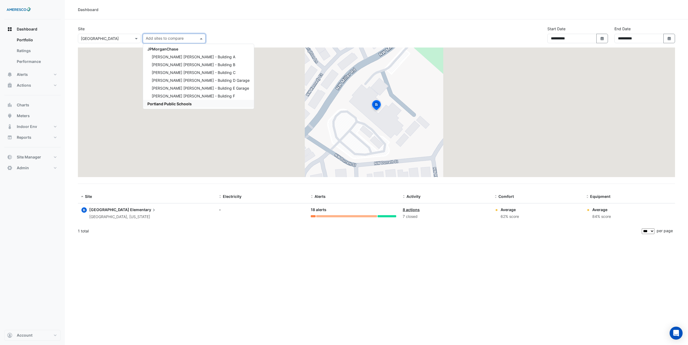
click at [170, 105] on span "Portland Public Schools" at bounding box center [169, 104] width 44 height 5
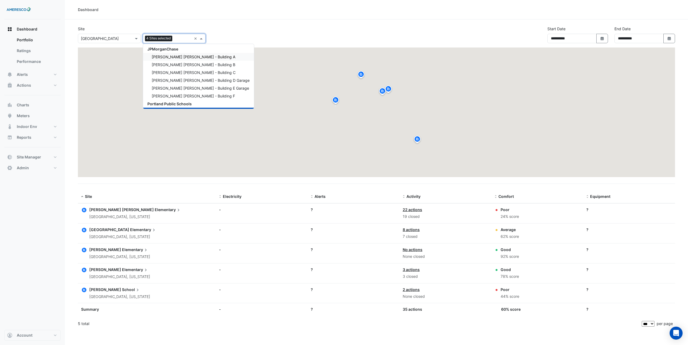
click at [246, 26] on div "**********" at bounding box center [376, 37] width 603 height 22
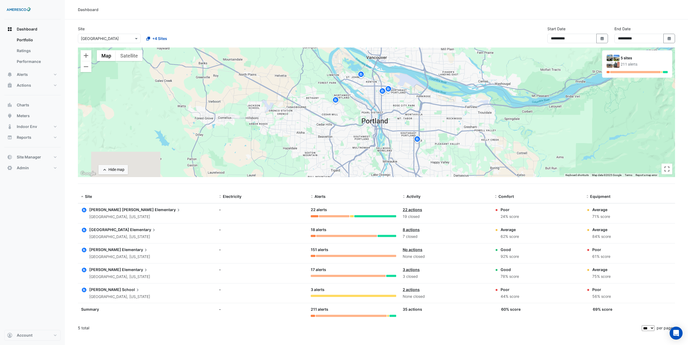
click at [155, 209] on span "Elementary" at bounding box center [168, 210] width 26 height 6
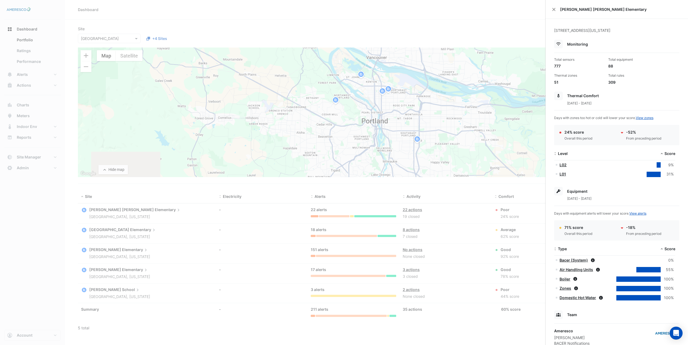
click at [564, 166] on link "L02" at bounding box center [562, 165] width 7 height 5
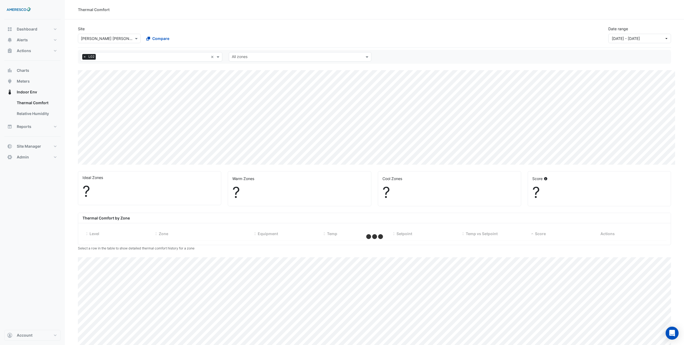
select select "***"
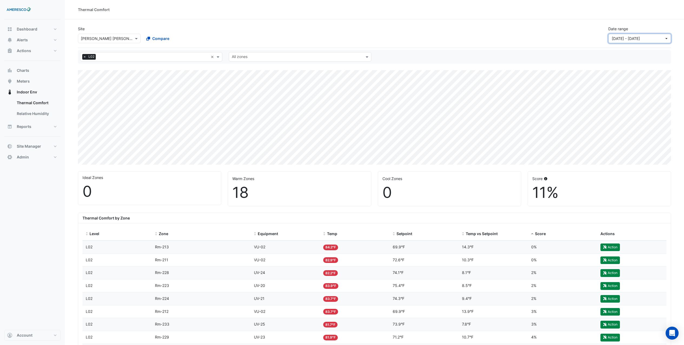
click at [615, 35] on button "01 Jul 25 - 30 Sep 25" at bounding box center [639, 38] width 63 height 9
click at [536, 36] on div "Site × Dr. Martin Luther King Jr. Elementary Compare Date range 01 Jul 25 - 30 …" at bounding box center [374, 33] width 599 height 22
click at [35, 28] on span "Dashboard" at bounding box center [27, 28] width 21 height 5
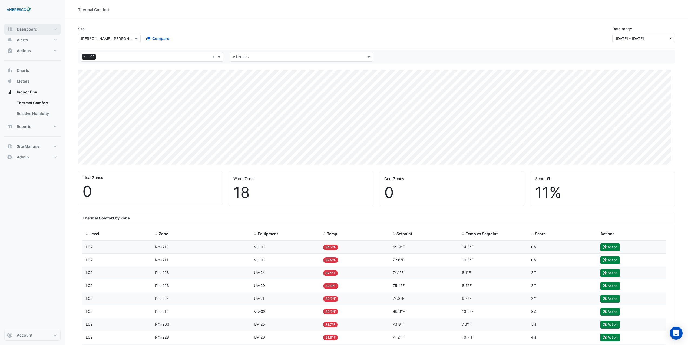
select select "***"
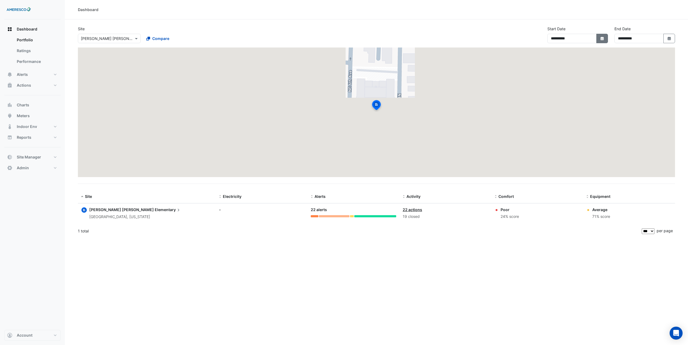
click at [604, 40] on icon "Select Date" at bounding box center [601, 39] width 5 height 4
select select "*"
select select "****"
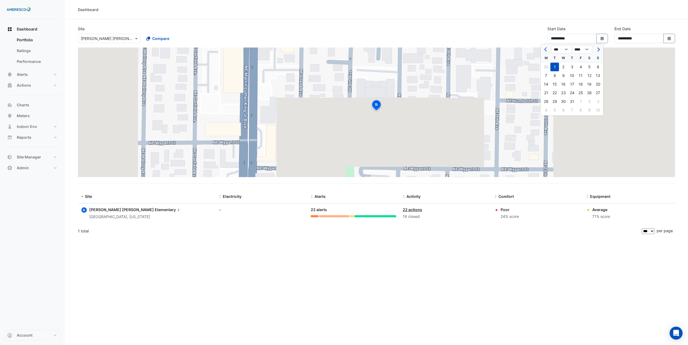
click at [598, 49] on span "Next month" at bounding box center [597, 50] width 4 height 4
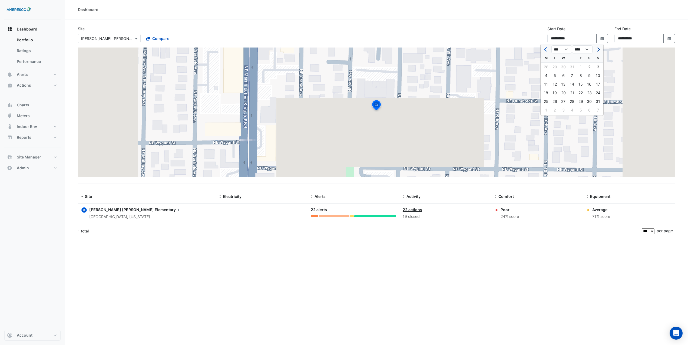
click at [598, 49] on span "Next month" at bounding box center [597, 50] width 4 height 4
select select "*"
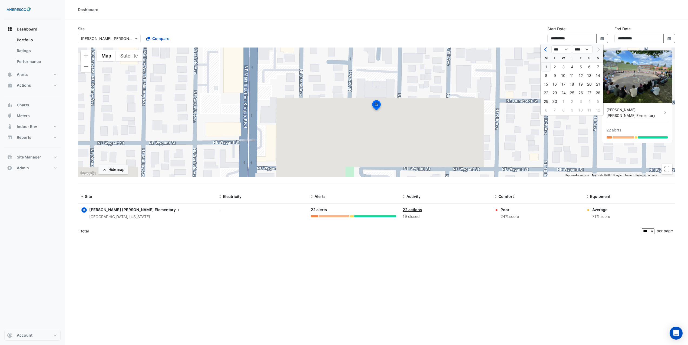
click at [545, 66] on div "1" at bounding box center [545, 67] width 9 height 9
type input "**********"
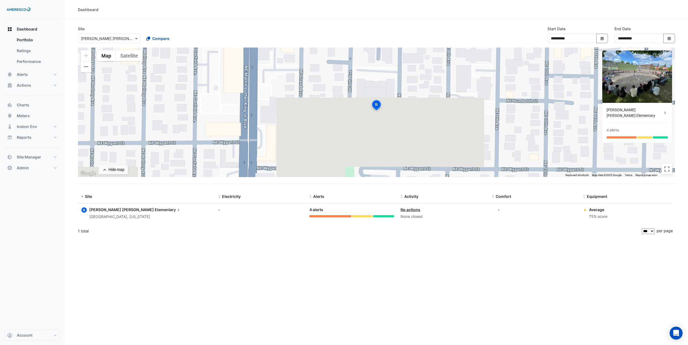
click at [514, 26] on div "**********" at bounding box center [376, 37] width 603 height 22
click at [157, 39] on span "Compare" at bounding box center [160, 39] width 17 height 6
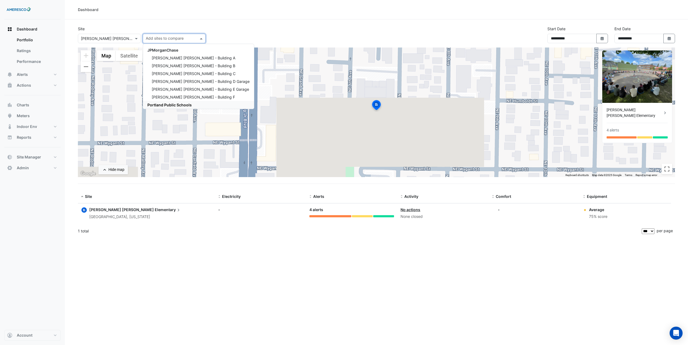
click at [179, 106] on span "Portland Public Schools" at bounding box center [169, 105] width 44 height 5
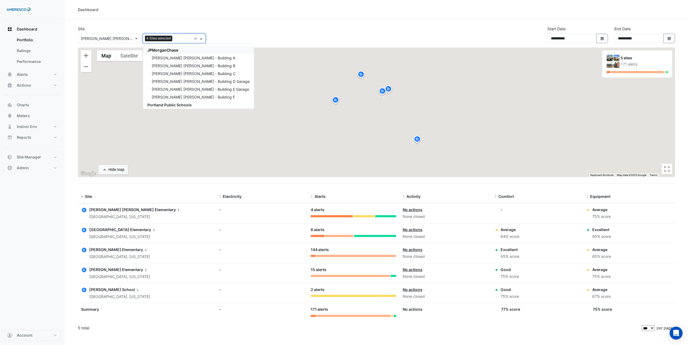
click at [233, 27] on div "**********" at bounding box center [376, 37] width 603 height 22
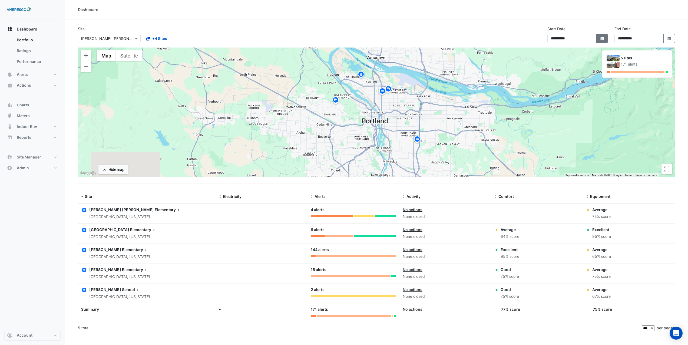
click at [605, 38] on button "Select Date" at bounding box center [602, 38] width 12 height 9
select select "*"
select select "****"
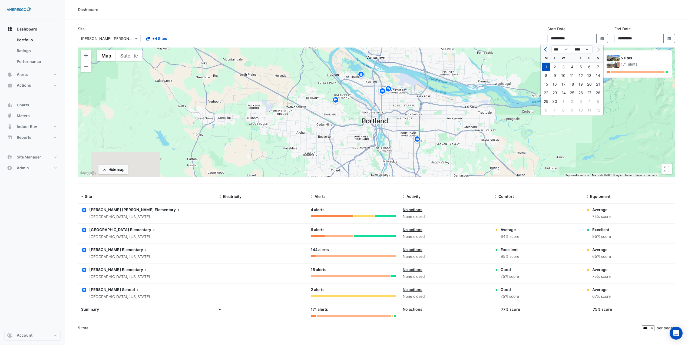
click at [544, 49] on span "Previous month" at bounding box center [546, 50] width 4 height 4
select select "*"
click at [580, 66] on div "1" at bounding box center [580, 67] width 9 height 9
type input "**********"
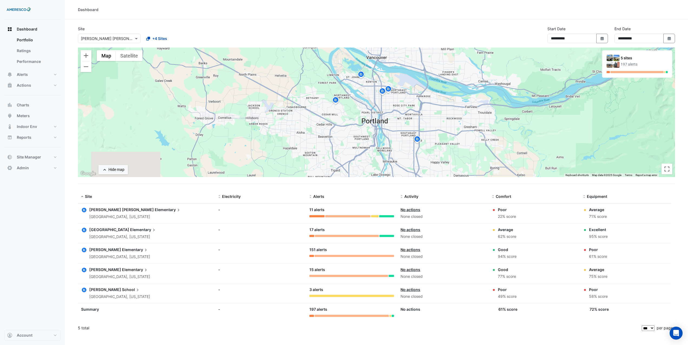
click at [418, 141] on img at bounding box center [417, 139] width 9 height 9
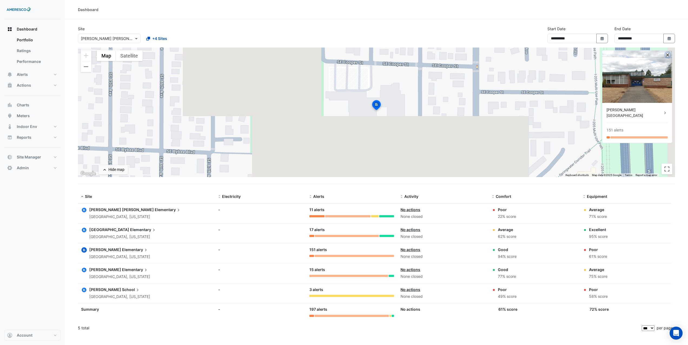
click at [668, 56] on button "button" at bounding box center [667, 55] width 5 height 5
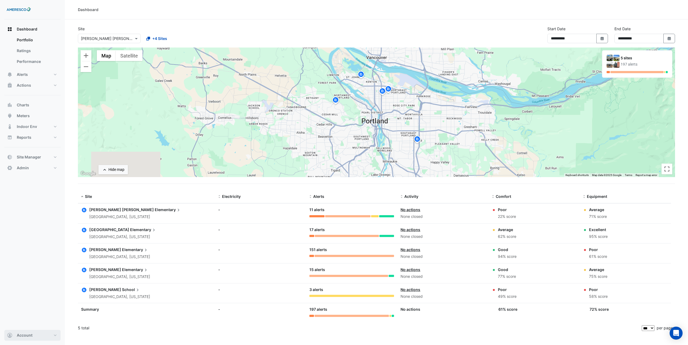
click at [36, 334] on button "Account" at bounding box center [32, 335] width 56 height 11
click at [35, 324] on link "Sign Out" at bounding box center [32, 321] width 51 height 11
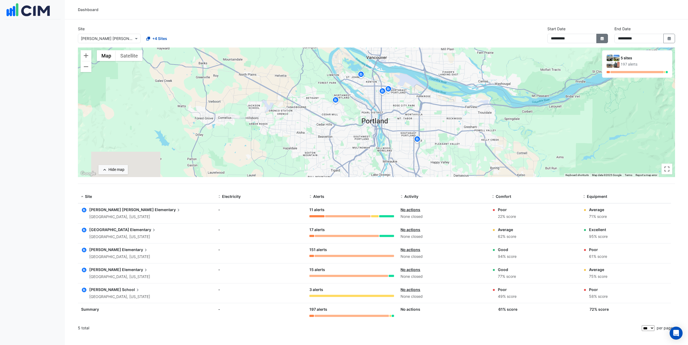
click at [602, 41] on button "Select Date" at bounding box center [602, 38] width 12 height 9
select select "*"
select select "****"
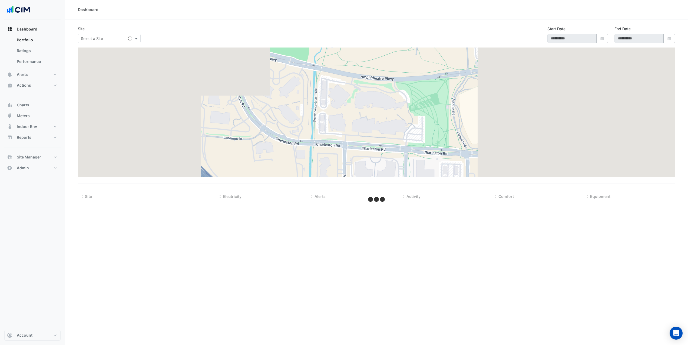
type input "**********"
select select "***"
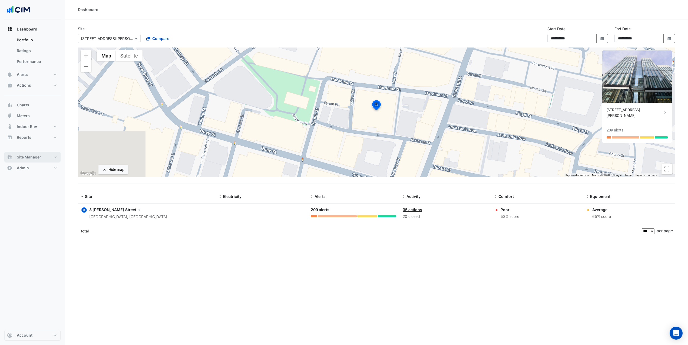
click at [39, 159] on span "Site Manager" at bounding box center [29, 157] width 24 height 5
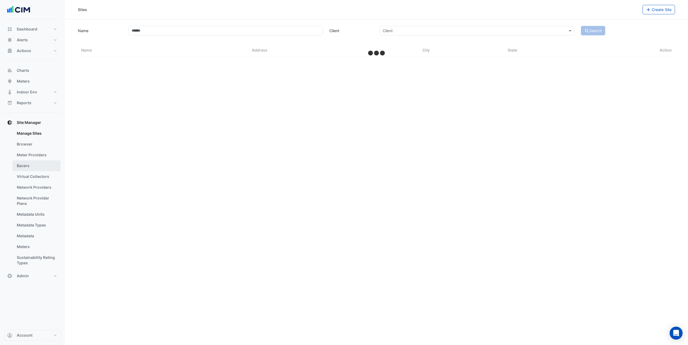
click at [39, 165] on link "Bacers" at bounding box center [36, 166] width 48 height 11
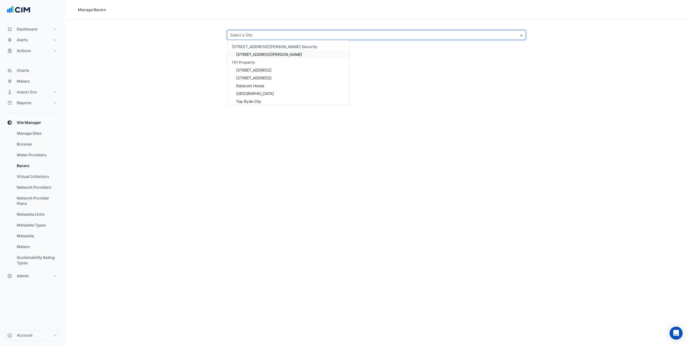
click at [248, 32] on input "text" at bounding box center [371, 35] width 282 height 6
type input "***"
click at [260, 52] on span "Nokia - Building 7C" at bounding box center [253, 54] width 34 height 5
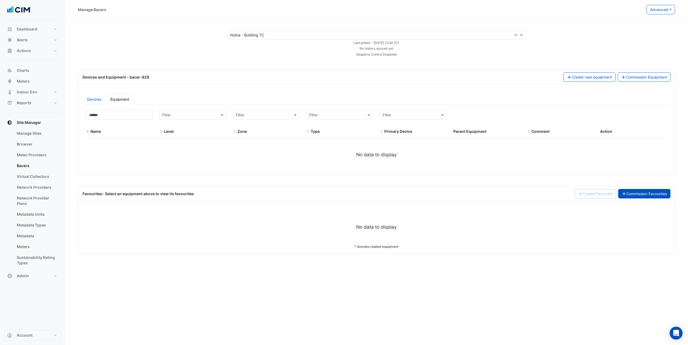
click at [632, 193] on link "Commission Favourites" at bounding box center [644, 193] width 52 height 9
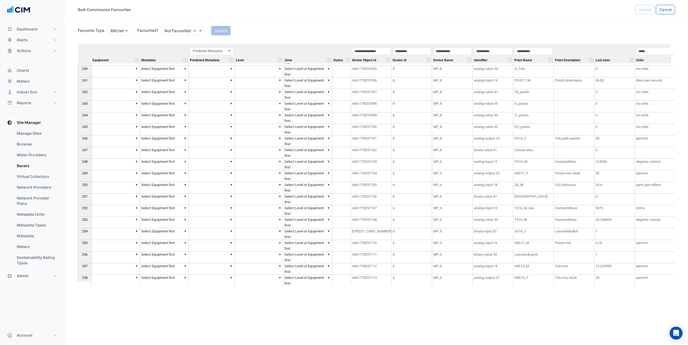
scroll to position [2768, 0]
click at [198, 5] on div "Bulk Commission Favourites Submit Cancel" at bounding box center [376, 9] width 623 height 19
click at [33, 37] on button "Alerts" at bounding box center [32, 40] width 56 height 11
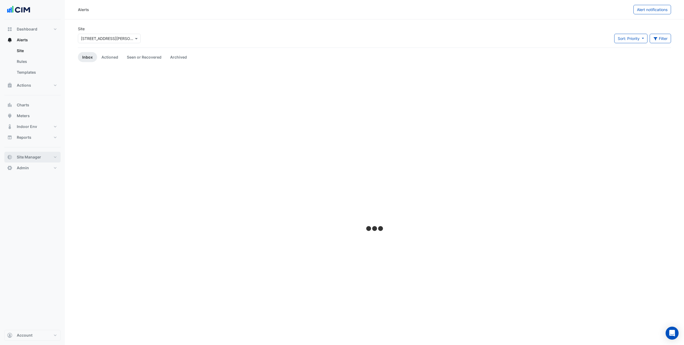
click at [34, 158] on span "Site Manager" at bounding box center [29, 157] width 24 height 5
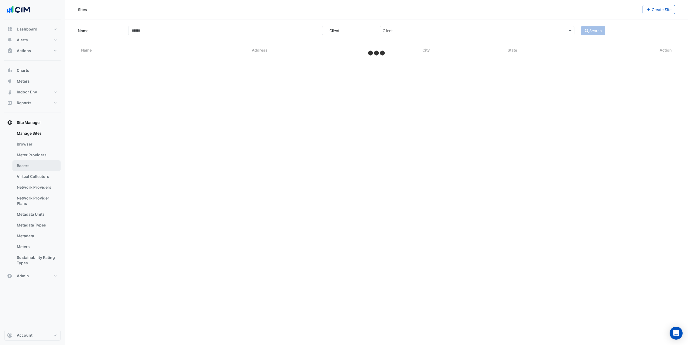
click at [33, 163] on link "Bacers" at bounding box center [36, 166] width 48 height 11
click at [248, 37] on input "text" at bounding box center [371, 35] width 282 height 6
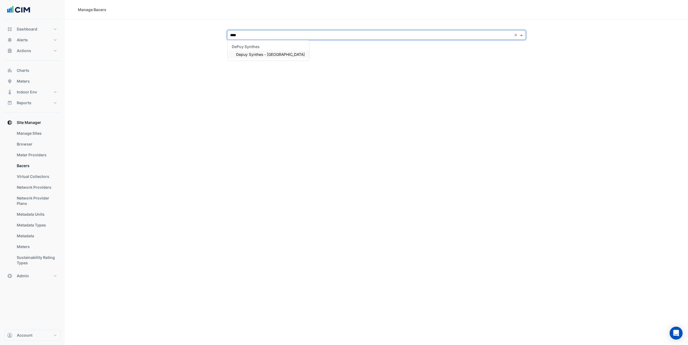
type input "*****"
click at [266, 56] on span "Depuy Synthes - [GEOGRAPHIC_DATA]" at bounding box center [270, 54] width 69 height 5
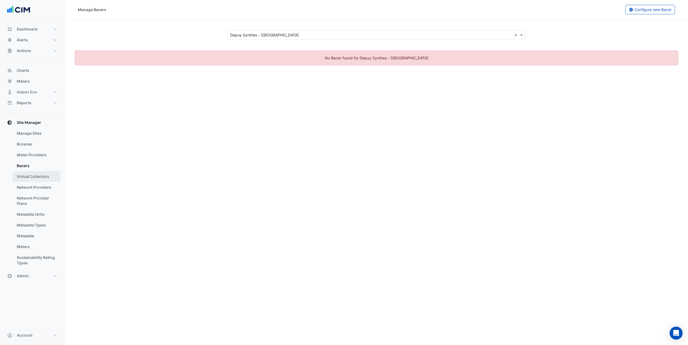
click at [48, 178] on link "Virtual Collectors" at bounding box center [36, 176] width 48 height 11
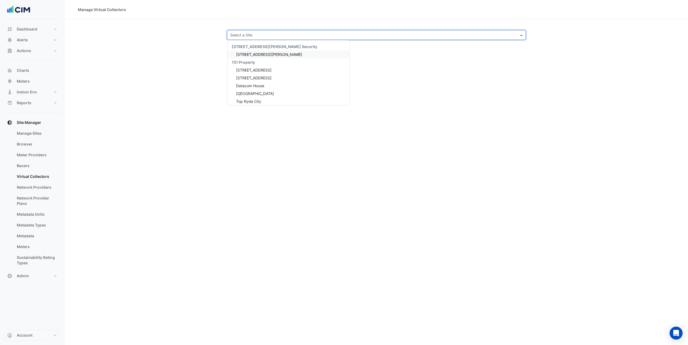
click at [255, 37] on input "text" at bounding box center [371, 35] width 282 height 6
type input "****"
click at [257, 54] on span "Depuy Synthes - [GEOGRAPHIC_DATA]" at bounding box center [270, 54] width 69 height 5
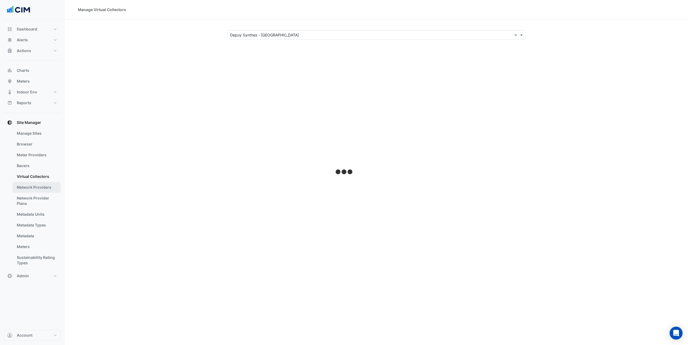
select select "***"
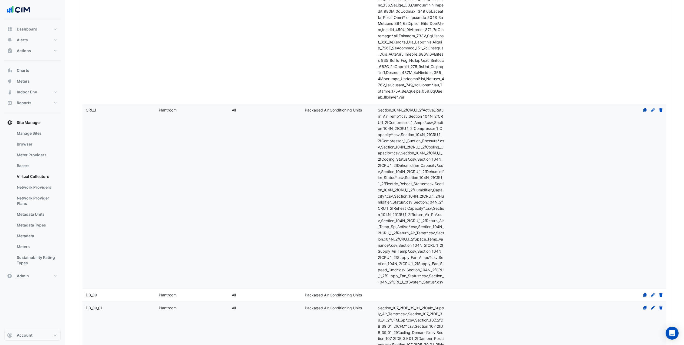
scroll to position [2585, 0]
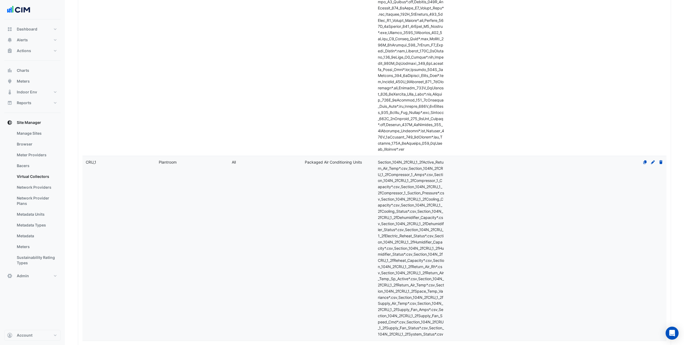
click at [146, 194] on datatable-body-cell "Name CRU_1" at bounding box center [118, 248] width 73 height 185
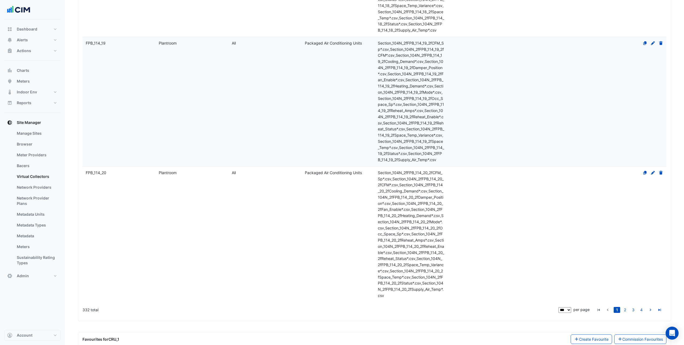
select select "***"
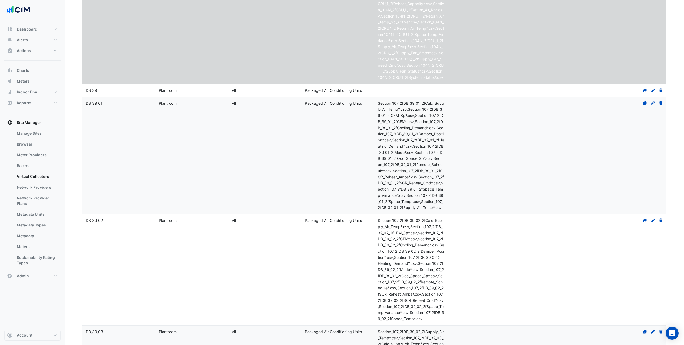
scroll to position [2841, 0]
